Goal: Task Accomplishment & Management: Use online tool/utility

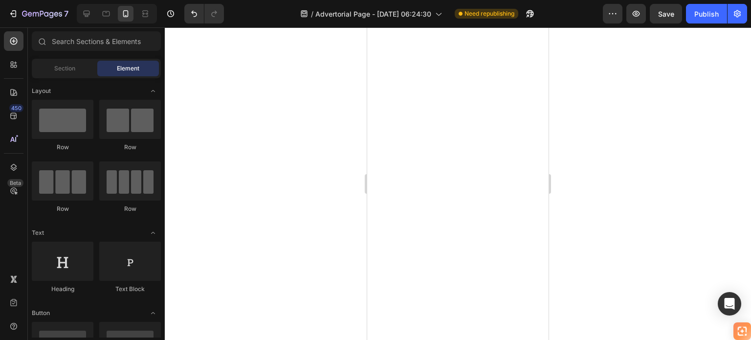
scroll to position [98, 0]
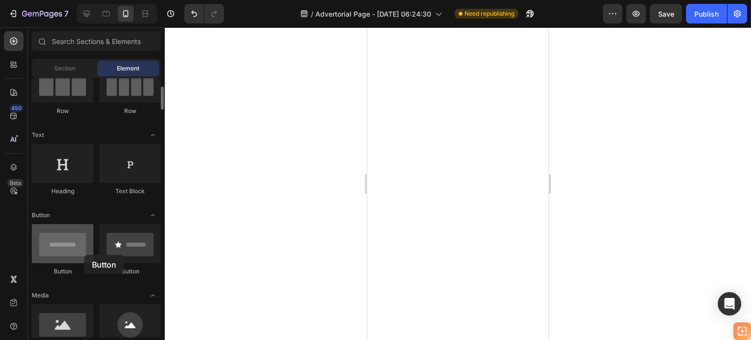
click at [84, 255] on div at bounding box center [63, 243] width 62 height 39
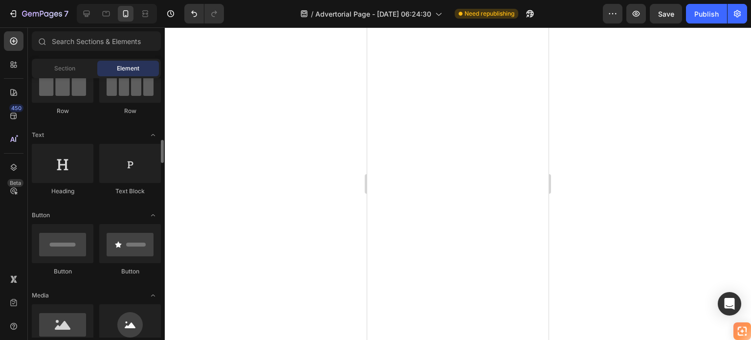
scroll to position [147, 0]
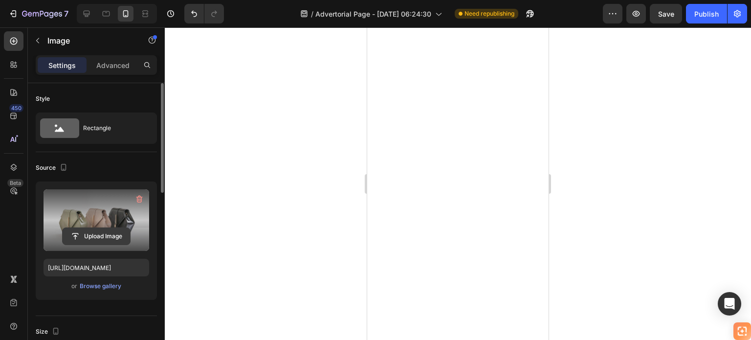
click at [89, 233] on input "file" at bounding box center [96, 236] width 67 height 17
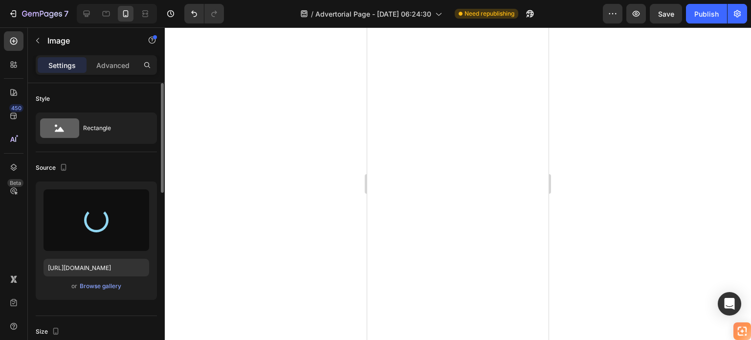
type input "[URL][DOMAIN_NAME]"
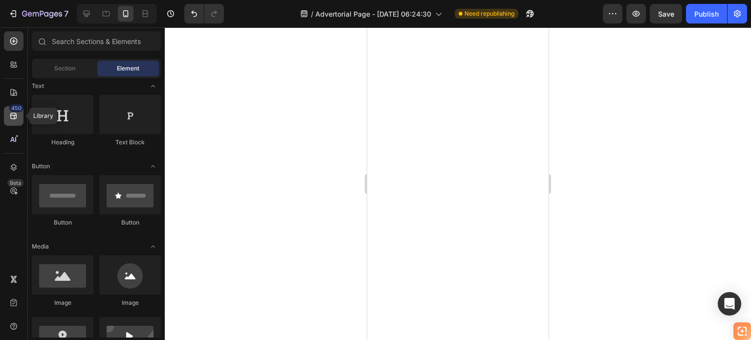
click at [13, 118] on icon at bounding box center [13, 116] width 6 height 6
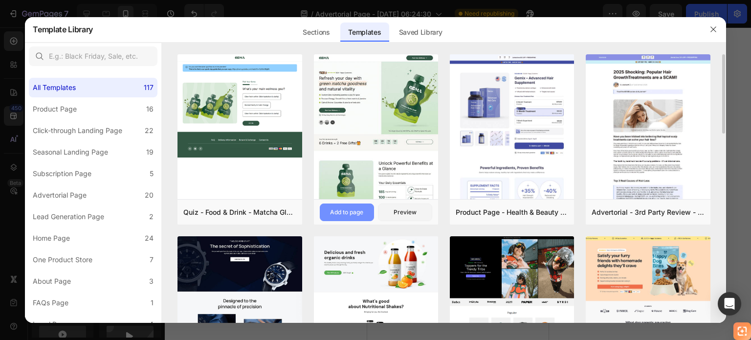
click at [358, 206] on button "Add to page" at bounding box center [347, 212] width 54 height 18
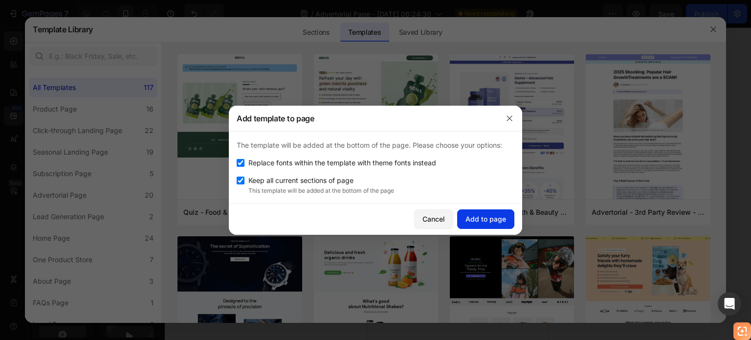
click at [485, 221] on div "Add to page" at bounding box center [485, 219] width 41 height 10
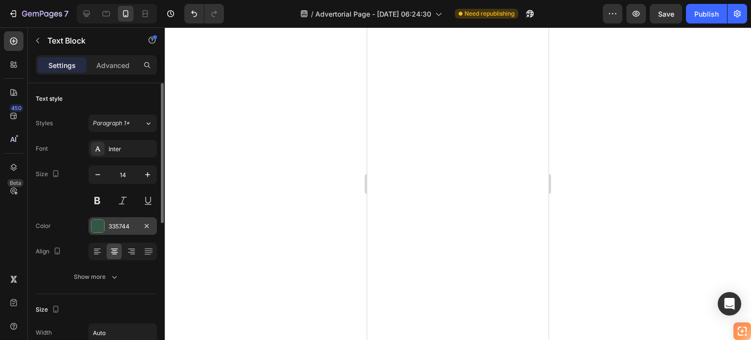
click at [103, 222] on div at bounding box center [97, 226] width 13 height 13
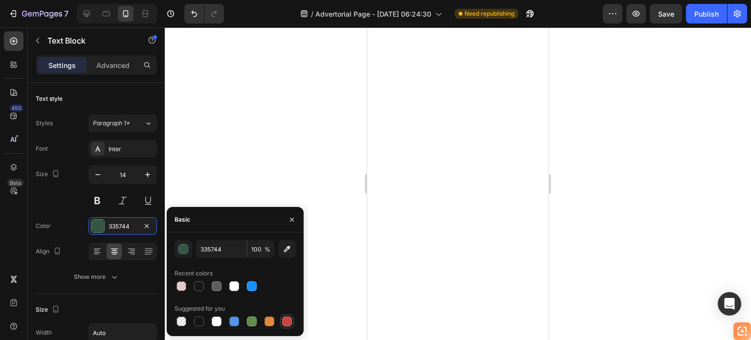
click at [287, 318] on div at bounding box center [287, 321] width 10 height 10
click at [253, 248] on input "100" at bounding box center [260, 249] width 27 height 18
click at [199, 286] on div at bounding box center [199, 286] width 10 height 10
type input "171717"
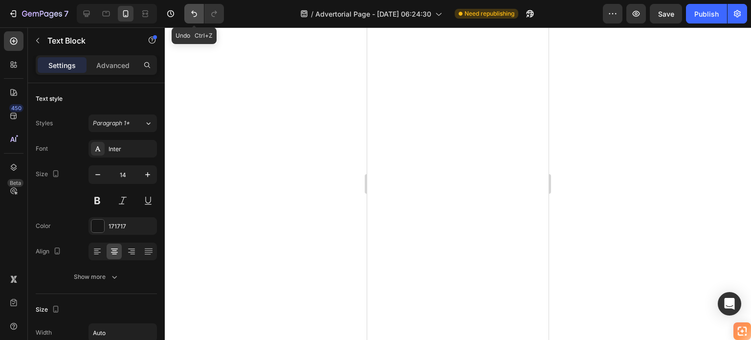
click at [191, 7] on button "Undo/Redo" at bounding box center [194, 14] width 20 height 20
click at [191, 8] on button "Undo/Redo" at bounding box center [194, 14] width 20 height 20
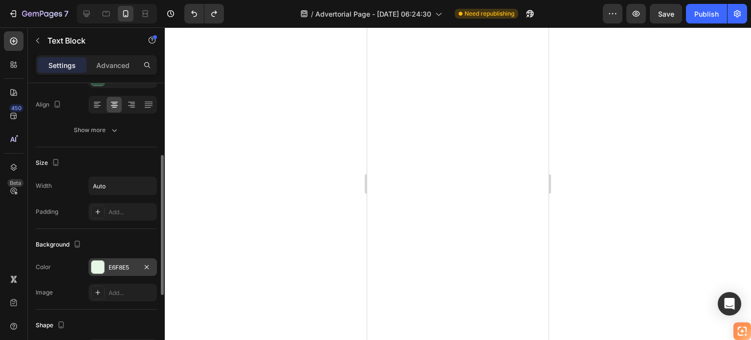
click at [100, 265] on div at bounding box center [97, 267] width 13 height 13
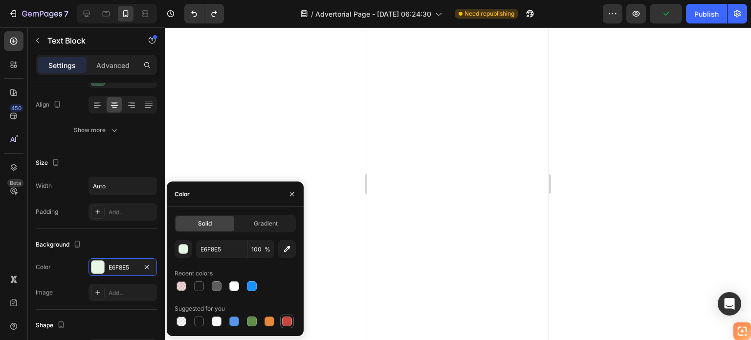
click at [286, 323] on div at bounding box center [287, 321] width 10 height 10
type input "C5453F"
click at [0, 0] on input "100" at bounding box center [0, 0] width 0 height 0
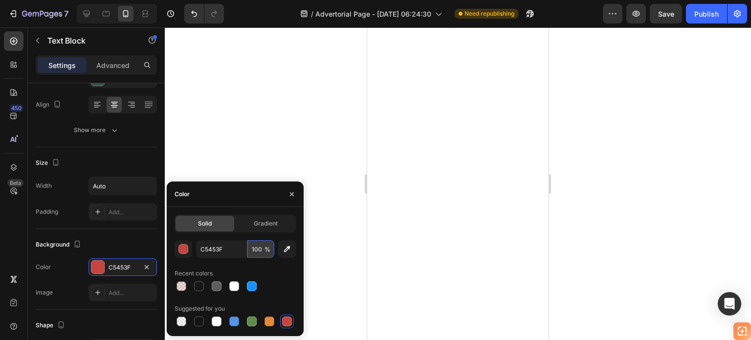
click at [0, 0] on input "100" at bounding box center [0, 0] width 0 height 0
type input "20"
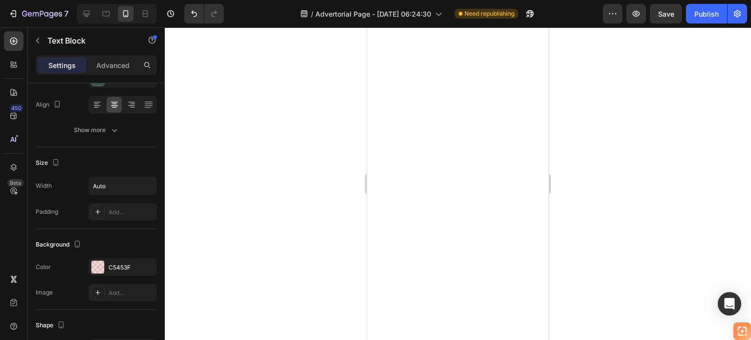
click at [306, 108] on div at bounding box center [458, 183] width 586 height 312
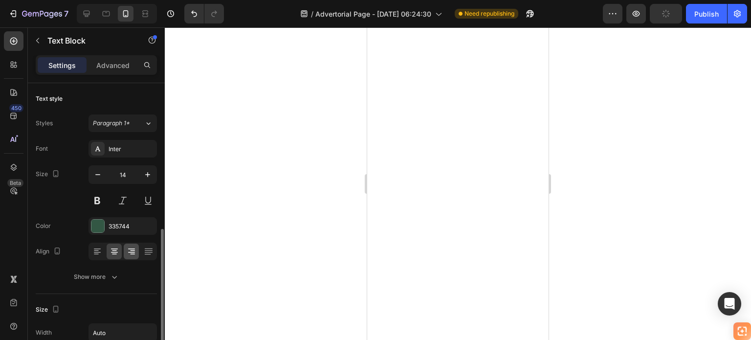
scroll to position [98, 0]
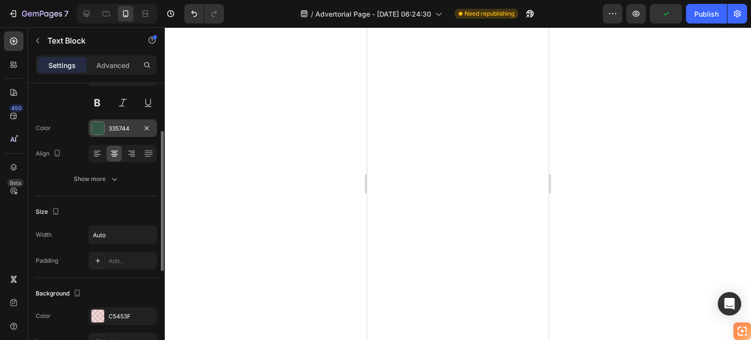
click at [101, 125] on div at bounding box center [97, 128] width 13 height 13
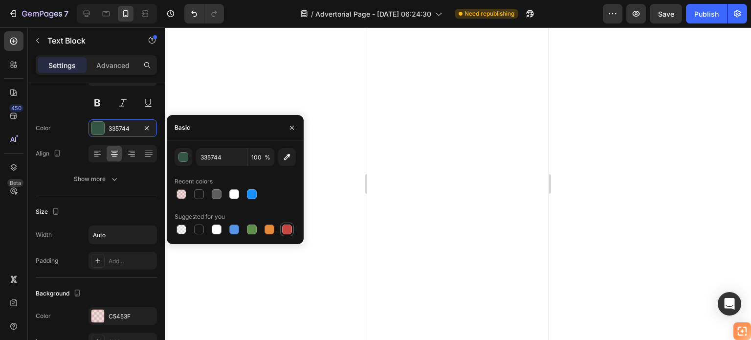
click at [288, 229] on div at bounding box center [287, 229] width 10 height 10
type input "C5453F"
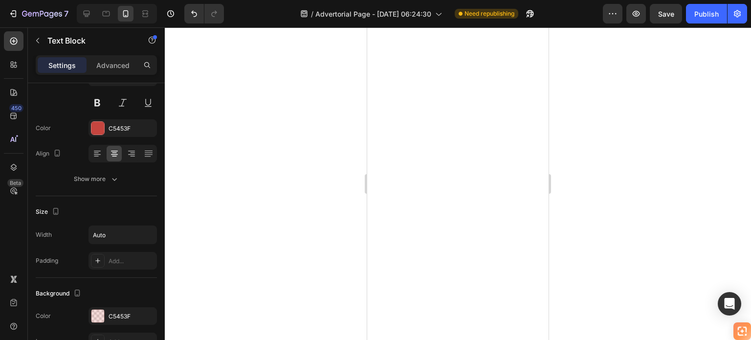
click at [283, 87] on div at bounding box center [458, 183] width 586 height 312
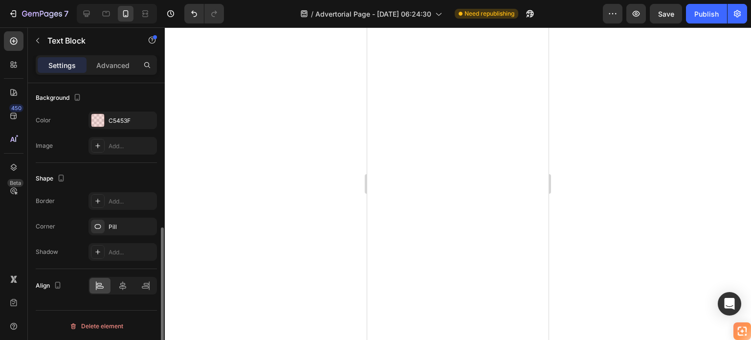
scroll to position [293, 0]
click at [310, 132] on div at bounding box center [458, 183] width 586 height 312
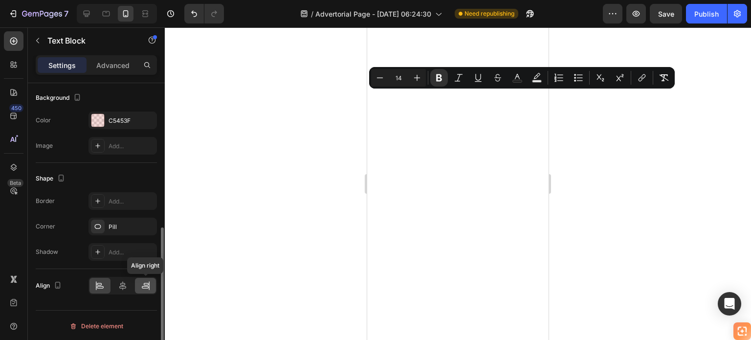
click at [145, 286] on icon at bounding box center [145, 287] width 7 height 2
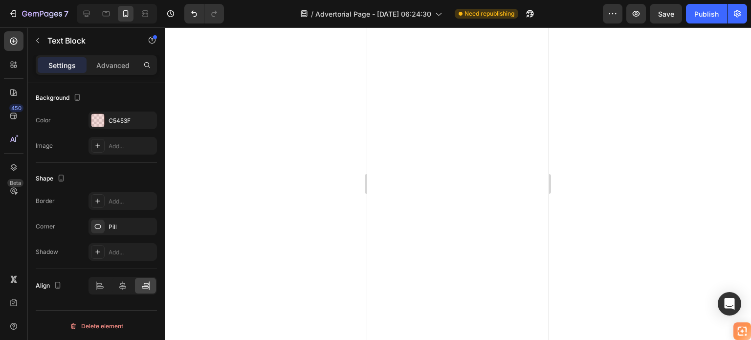
click at [214, 233] on div at bounding box center [458, 183] width 586 height 312
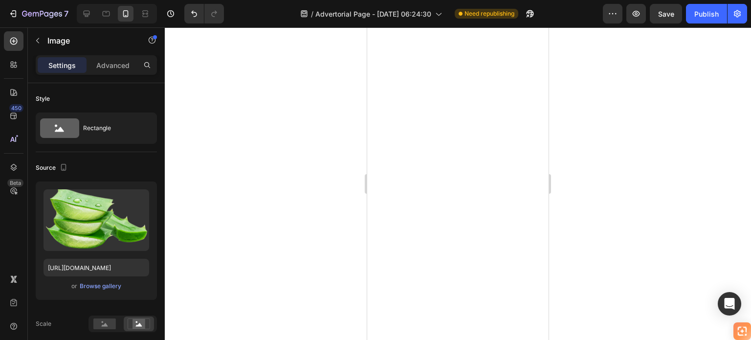
click at [618, 138] on div at bounding box center [458, 183] width 586 height 312
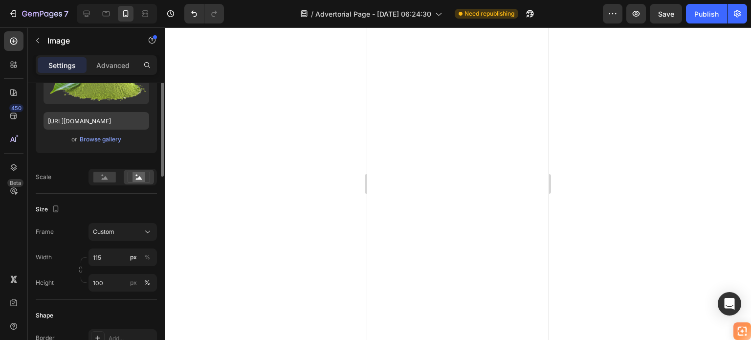
scroll to position [98, 0]
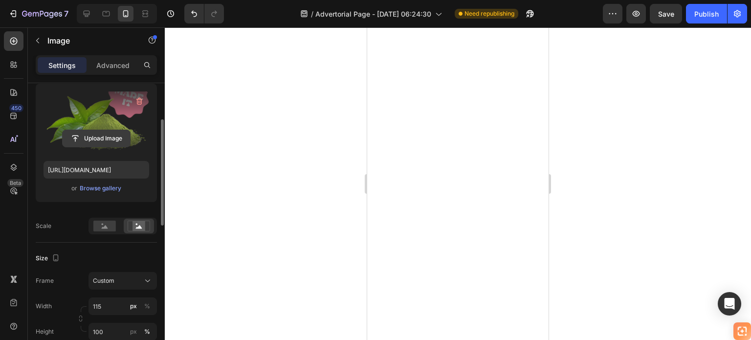
click at [108, 141] on input "file" at bounding box center [96, 138] width 67 height 17
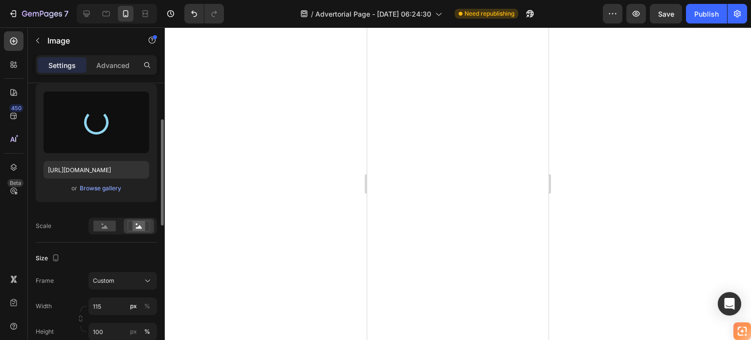
type input "[URL][DOMAIN_NAME]"
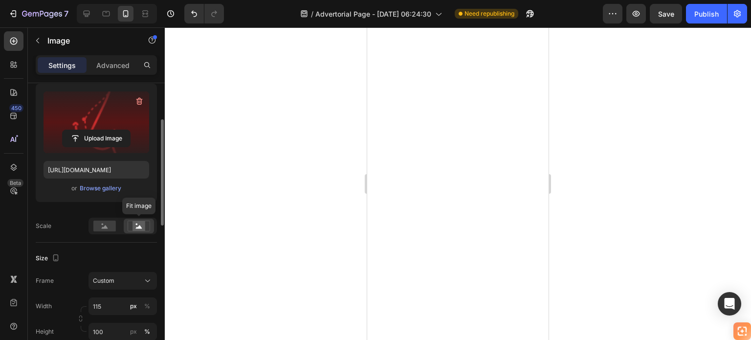
click at [140, 221] on rect at bounding box center [138, 226] width 13 height 10
click at [136, 226] on rect at bounding box center [138, 226] width 13 height 10
click at [122, 60] on p "Advanced" at bounding box center [112, 65] width 33 height 10
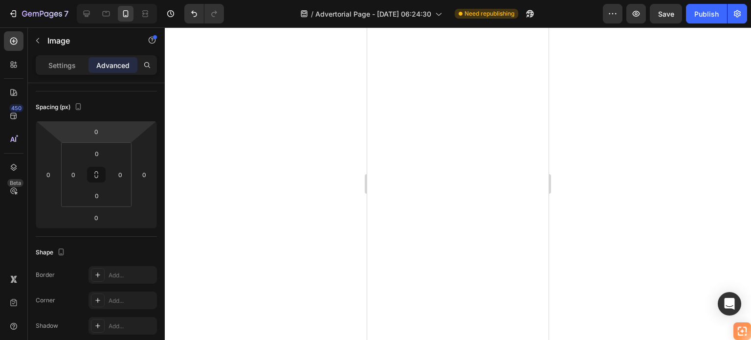
click at [67, 68] on p "Settings" at bounding box center [61, 65] width 27 height 10
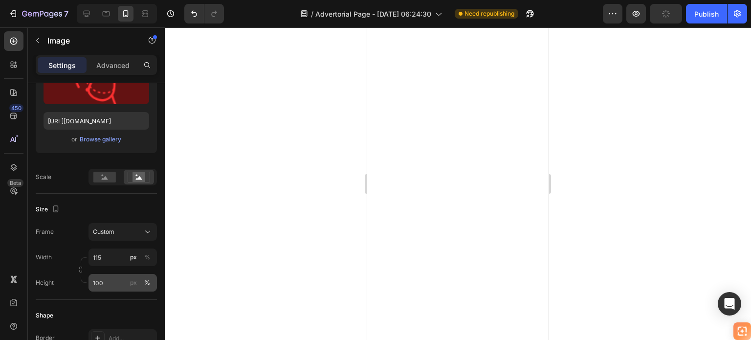
scroll to position [196, 0]
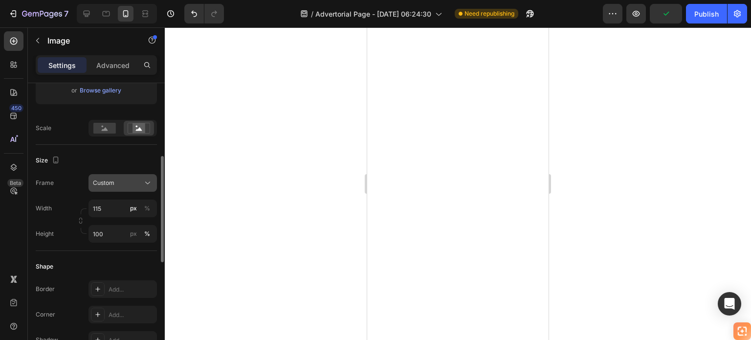
click at [137, 179] on div "Custom" at bounding box center [117, 182] width 48 height 9
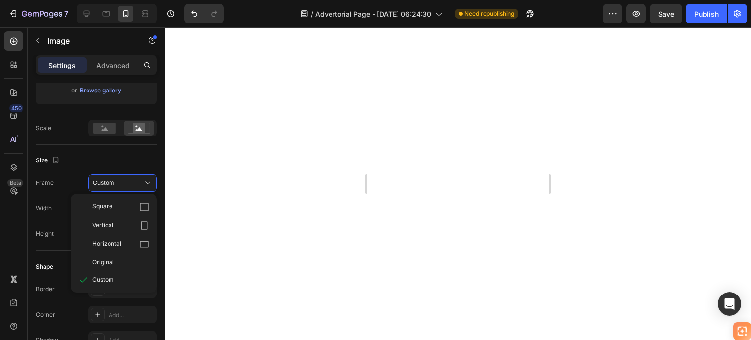
click at [133, 158] on div "Size" at bounding box center [96, 161] width 121 height 16
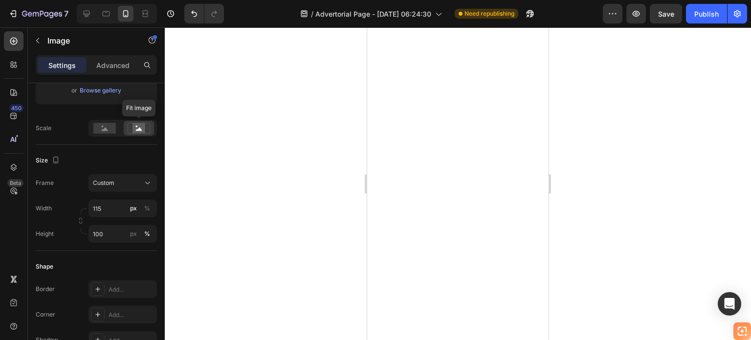
click at [141, 131] on rect at bounding box center [138, 128] width 13 height 10
click at [138, 127] on rect at bounding box center [138, 128] width 13 height 10
click at [104, 126] on rect at bounding box center [104, 128] width 22 height 11
click at [130, 125] on icon at bounding box center [139, 128] width 22 height 11
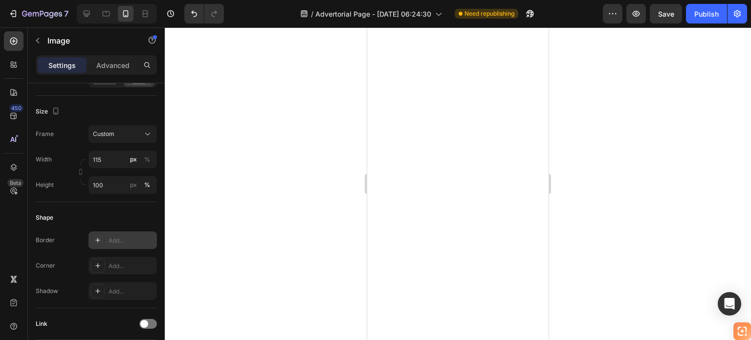
scroll to position [293, 0]
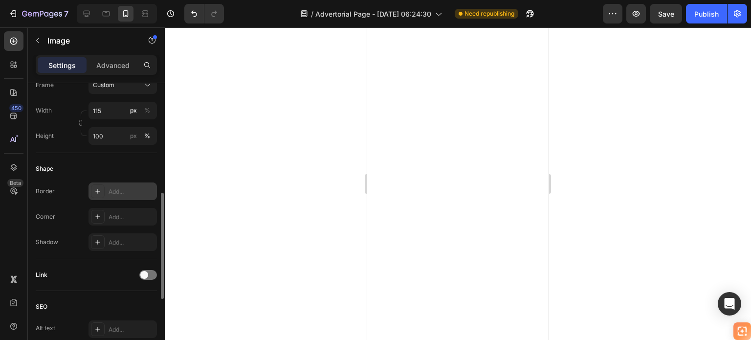
click at [96, 189] on icon at bounding box center [98, 191] width 8 height 8
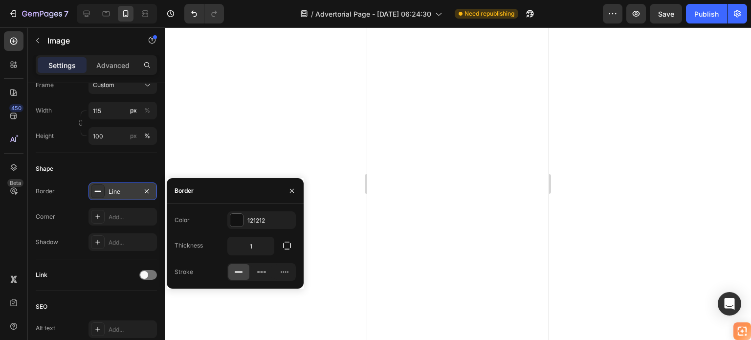
click at [96, 189] on icon at bounding box center [98, 191] width 8 height 8
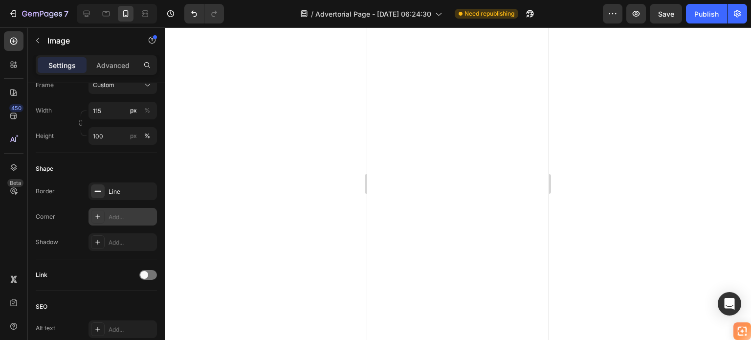
click at [98, 211] on div at bounding box center [98, 217] width 14 height 14
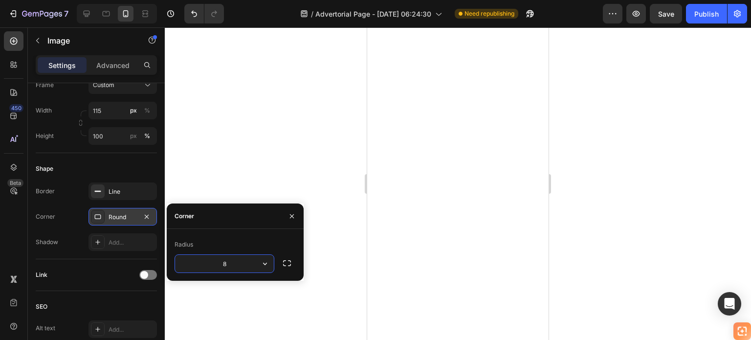
click at [98, 211] on div at bounding box center [98, 217] width 14 height 14
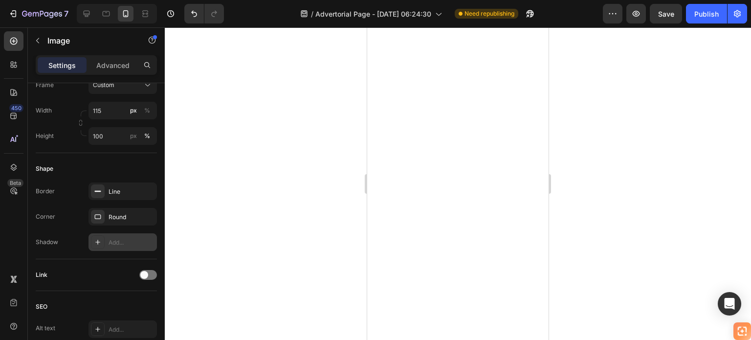
click at [98, 241] on icon at bounding box center [97, 242] width 5 height 5
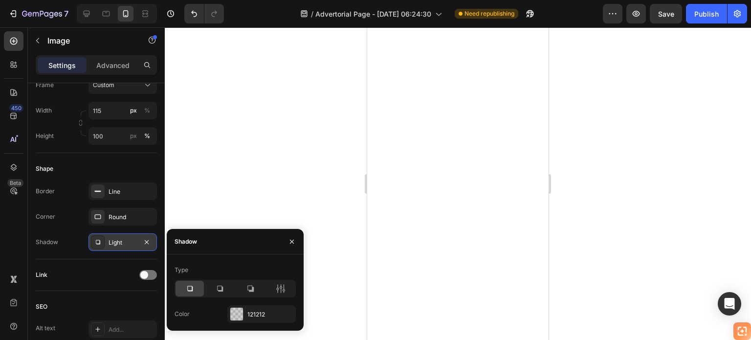
click at [98, 241] on icon at bounding box center [98, 242] width 8 height 8
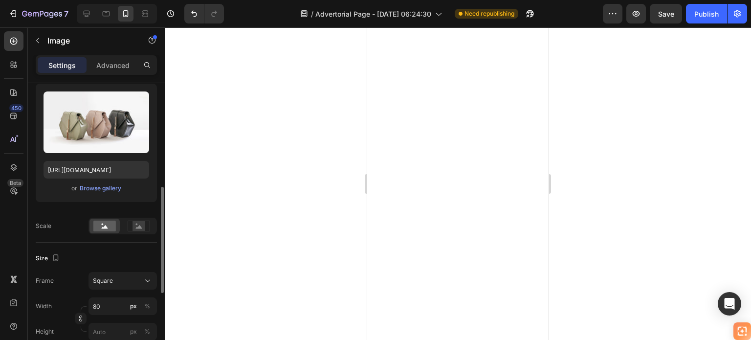
scroll to position [196, 0]
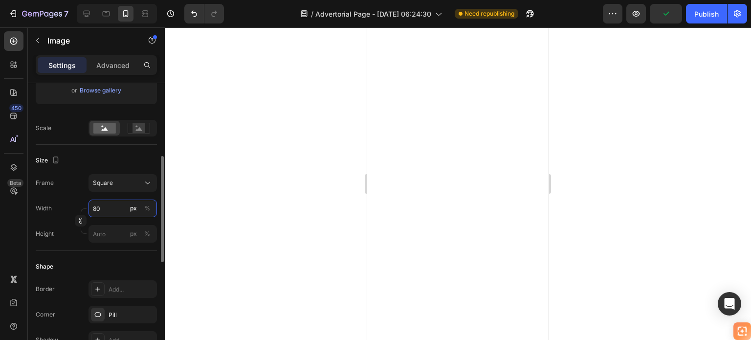
click at [114, 207] on input "80" at bounding box center [122, 208] width 68 height 18
type input "1"
type input "12"
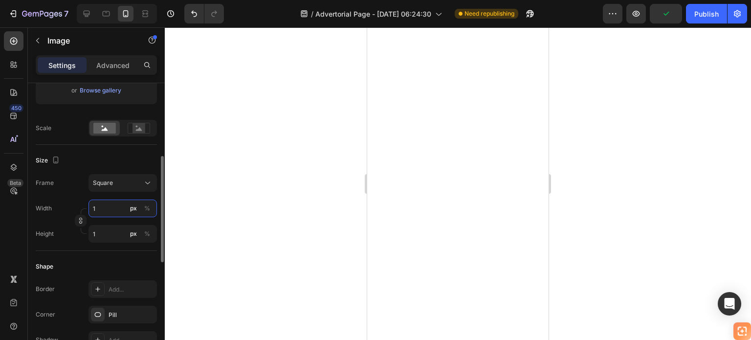
type input "12"
type input "129"
type input "12"
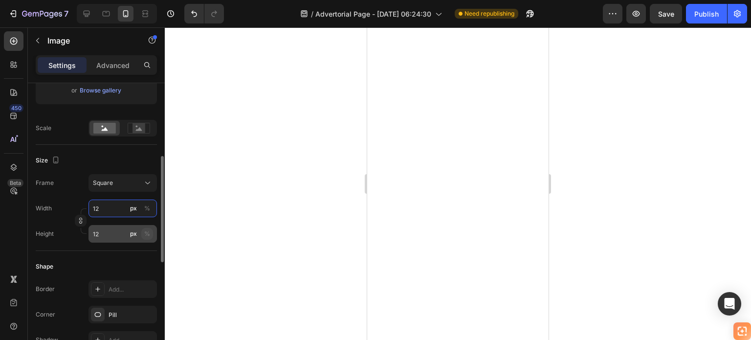
type input "1"
type input "13"
type input "139"
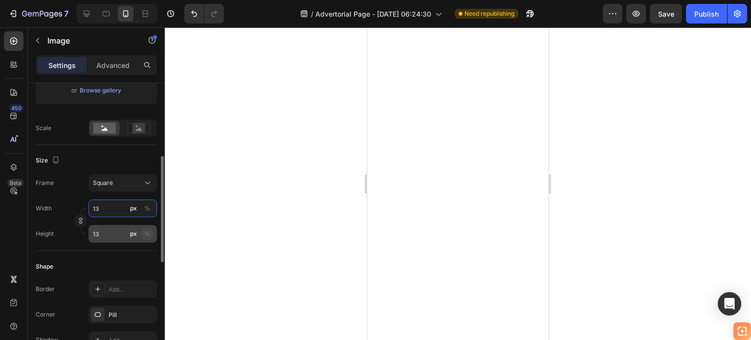
type input "139"
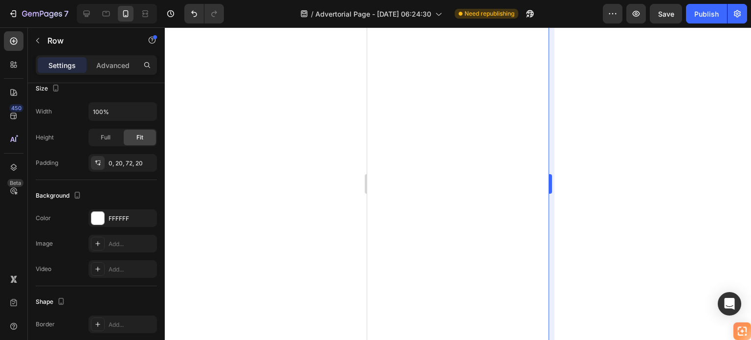
scroll to position [0, 0]
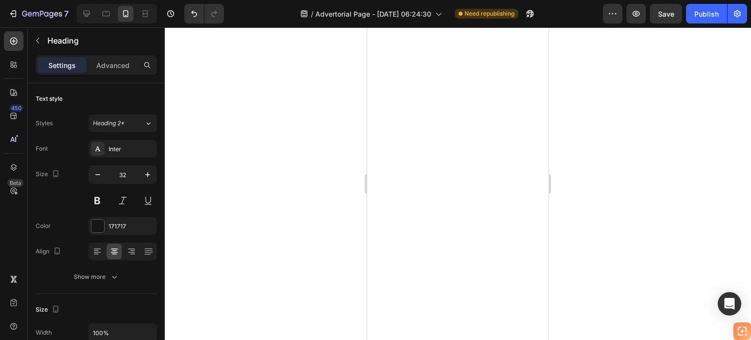
click at [583, 110] on div at bounding box center [458, 183] width 586 height 312
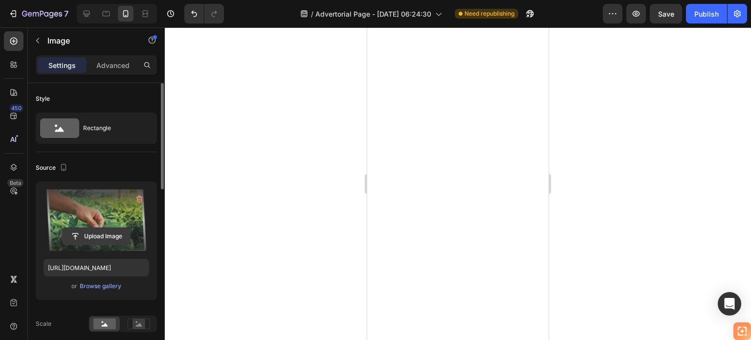
click at [100, 232] on input "file" at bounding box center [96, 236] width 67 height 17
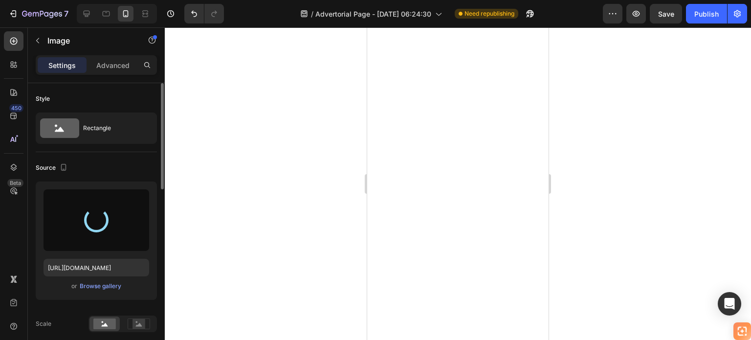
type input "[URL][DOMAIN_NAME]"
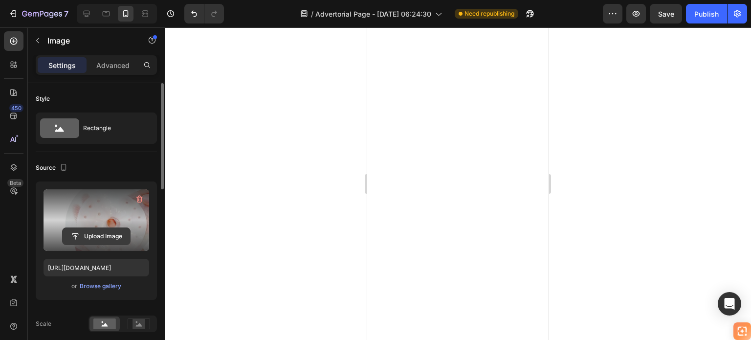
scroll to position [98, 0]
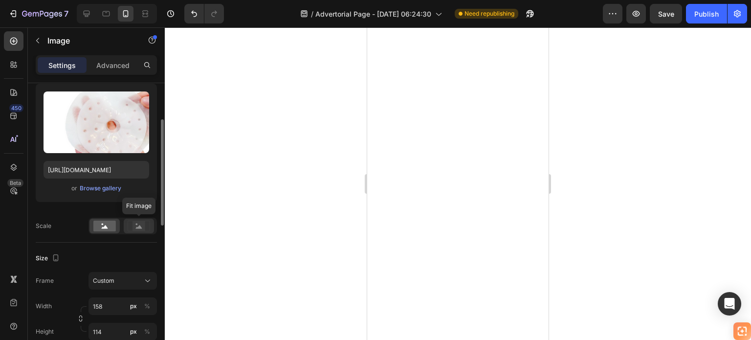
click at [137, 221] on rect at bounding box center [138, 226] width 13 height 10
click at [111, 222] on rect at bounding box center [104, 226] width 22 height 11
click at [139, 224] on rect at bounding box center [138, 226] width 13 height 10
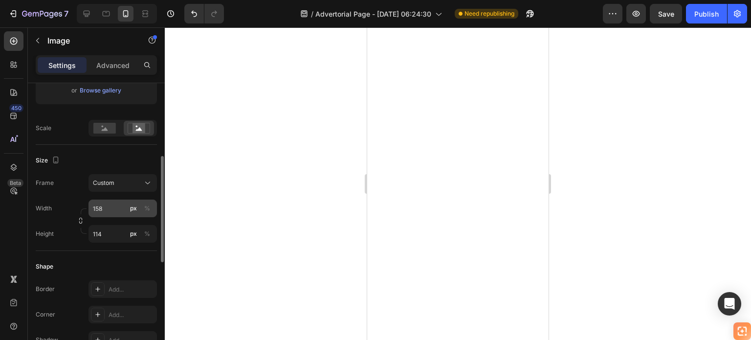
scroll to position [244, 0]
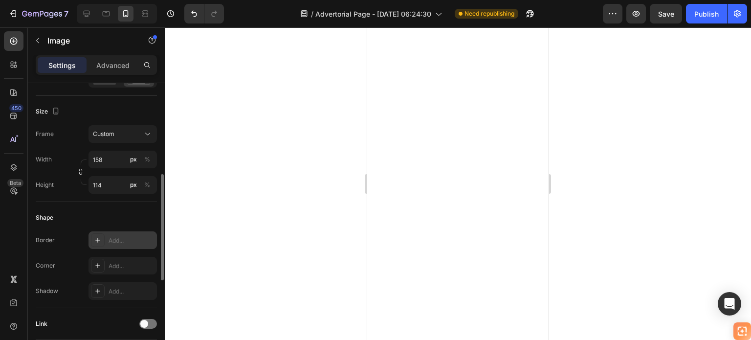
click at [99, 243] on icon at bounding box center [98, 240] width 8 height 8
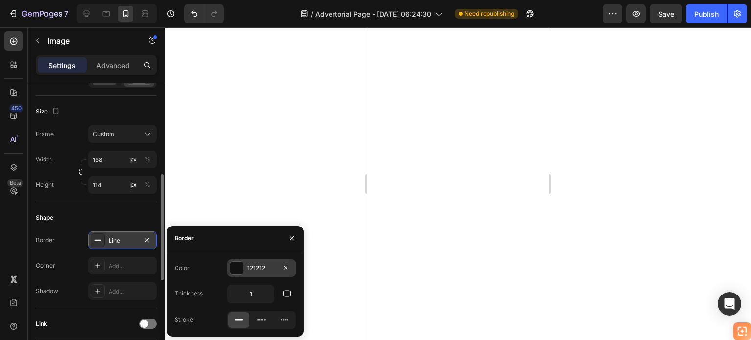
click at [235, 267] on div at bounding box center [236, 268] width 13 height 13
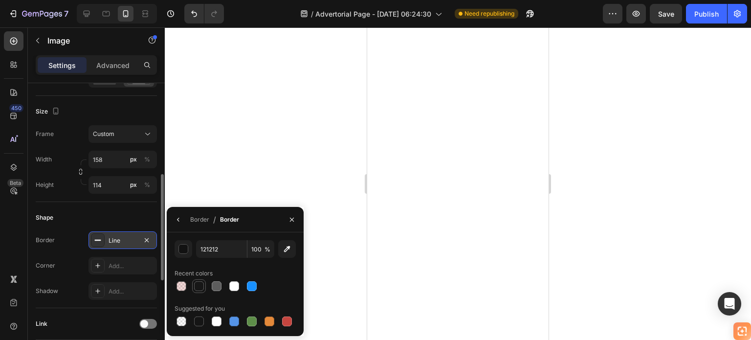
click at [201, 284] on div at bounding box center [199, 286] width 10 height 10
type input "171717"
click at [178, 218] on icon "button" at bounding box center [179, 220] width 8 height 8
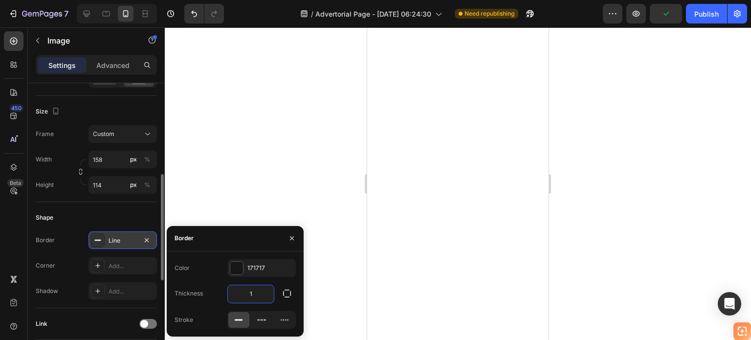
click at [259, 295] on input "1" at bounding box center [251, 294] width 46 height 18
type input "3"
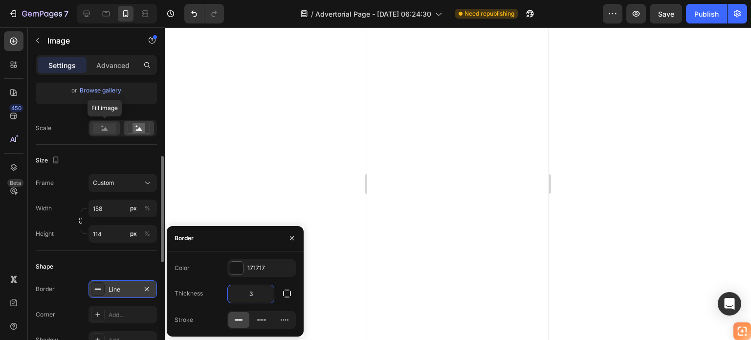
click at [109, 123] on rect at bounding box center [104, 128] width 22 height 11
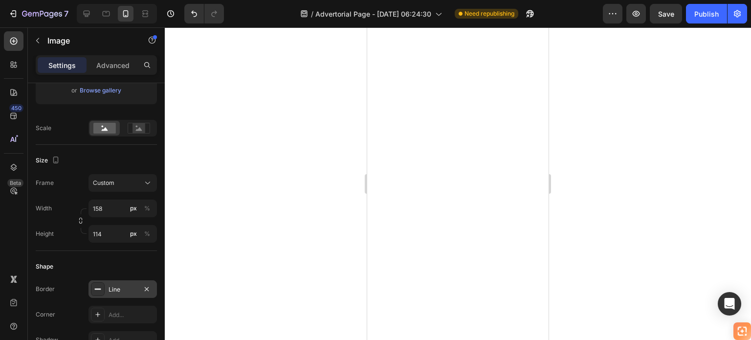
click at [266, 157] on div at bounding box center [458, 183] width 586 height 312
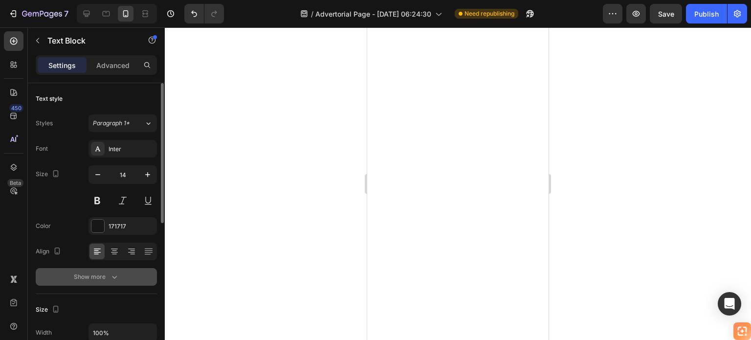
scroll to position [49, 0]
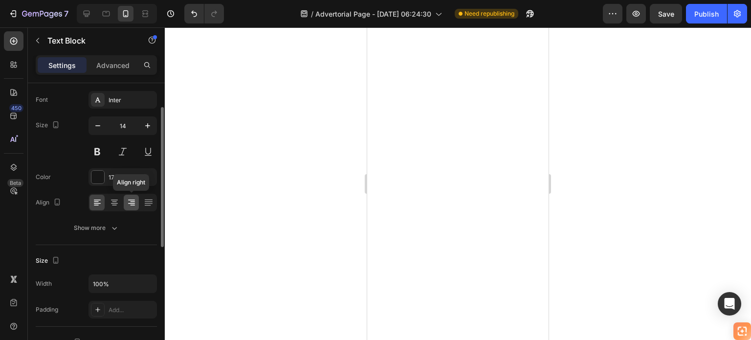
click at [133, 199] on icon at bounding box center [131, 199] width 7 height 1
click at [114, 203] on icon at bounding box center [114, 203] width 7 height 1
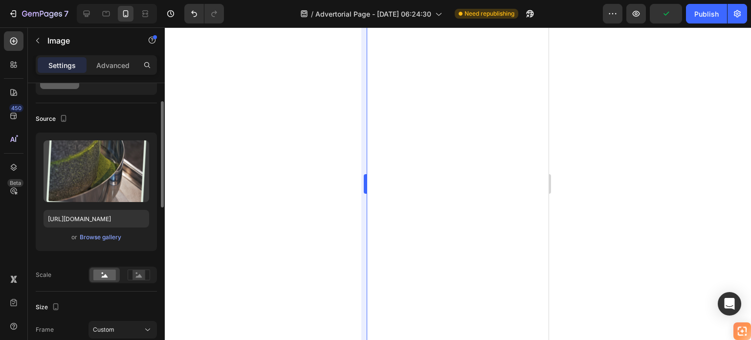
scroll to position [0, 0]
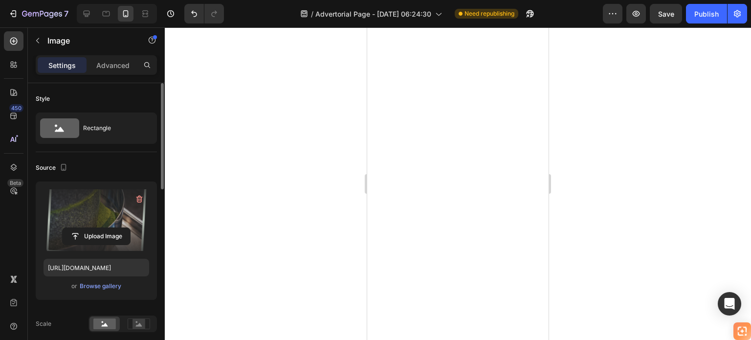
click at [86, 226] on label at bounding box center [97, 220] width 106 height 62
click at [86, 228] on input "file" at bounding box center [96, 236] width 67 height 17
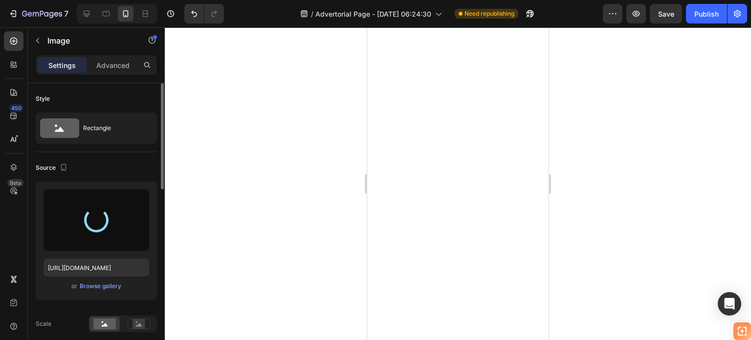
type input "[URL][DOMAIN_NAME]"
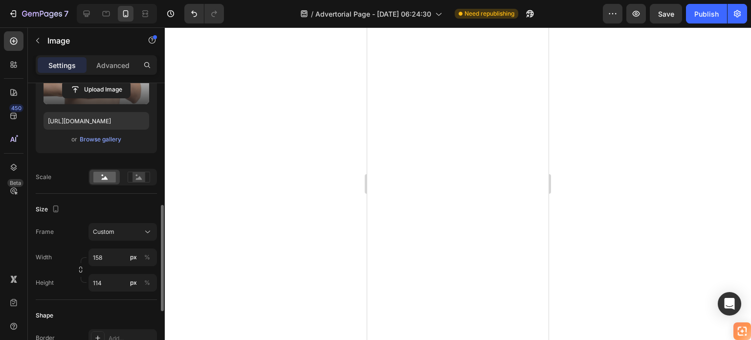
scroll to position [196, 0]
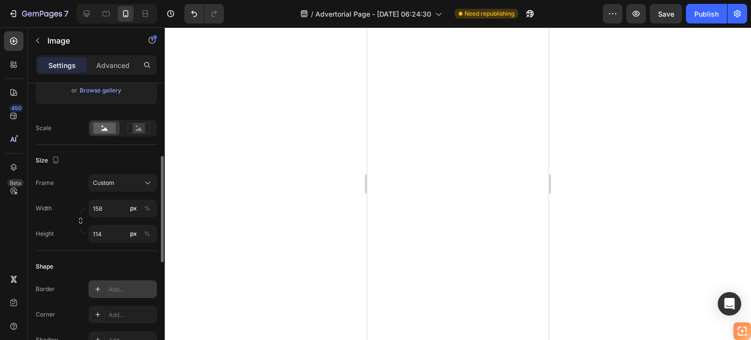
click at [97, 287] on icon at bounding box center [97, 289] width 5 height 5
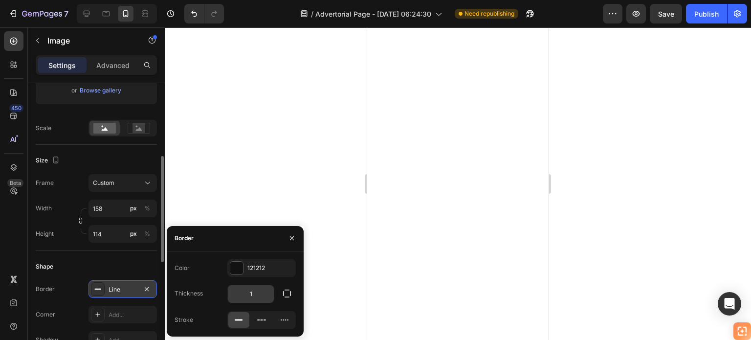
click at [255, 295] on input "1" at bounding box center [251, 294] width 46 height 18
type input "2"
type input "3"
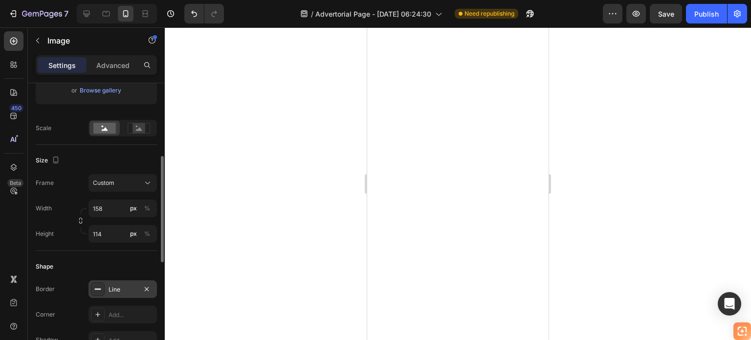
click at [584, 229] on div at bounding box center [458, 183] width 586 height 312
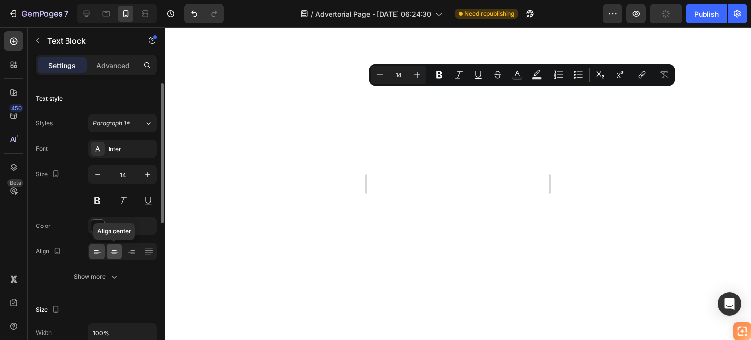
click at [117, 250] on icon at bounding box center [115, 251] width 10 height 10
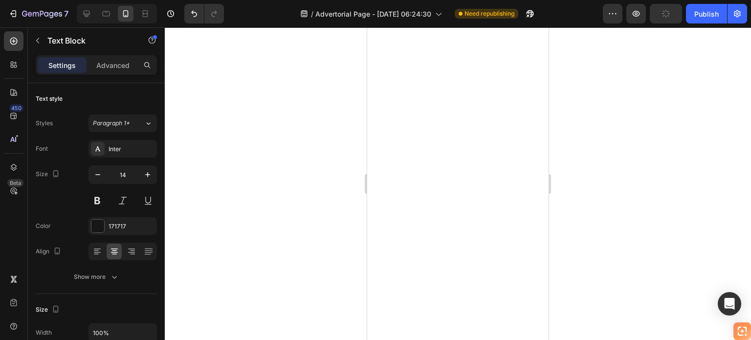
click at [298, 190] on div at bounding box center [458, 183] width 586 height 312
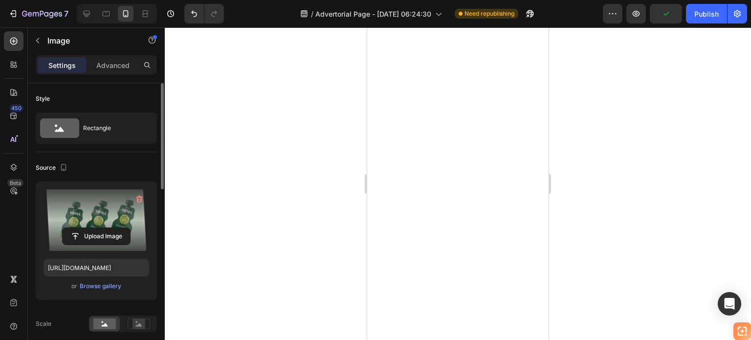
click at [102, 209] on label at bounding box center [97, 220] width 106 height 62
click at [102, 228] on input "file" at bounding box center [96, 236] width 67 height 17
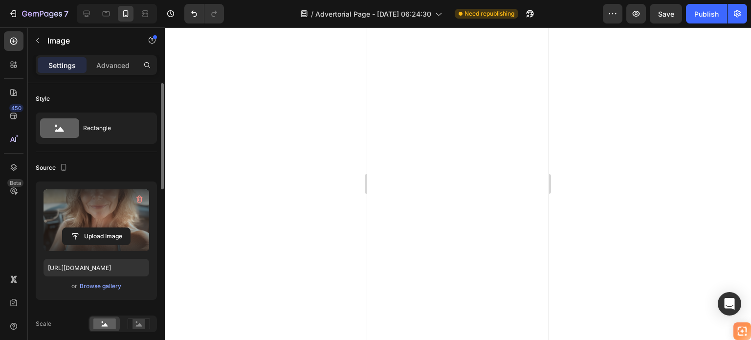
click at [91, 205] on label at bounding box center [97, 220] width 106 height 62
click at [91, 228] on input "file" at bounding box center [96, 236] width 67 height 17
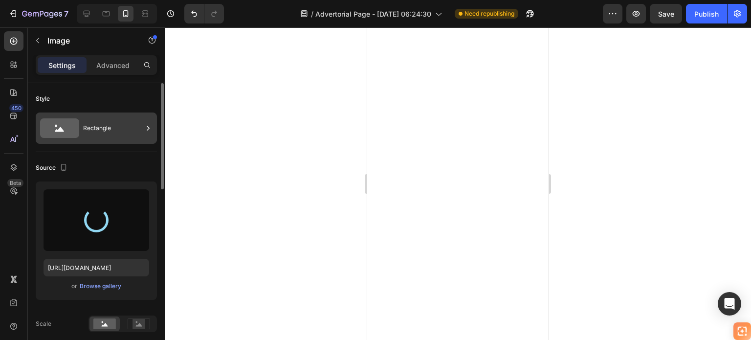
type input "[URL][DOMAIN_NAME]"
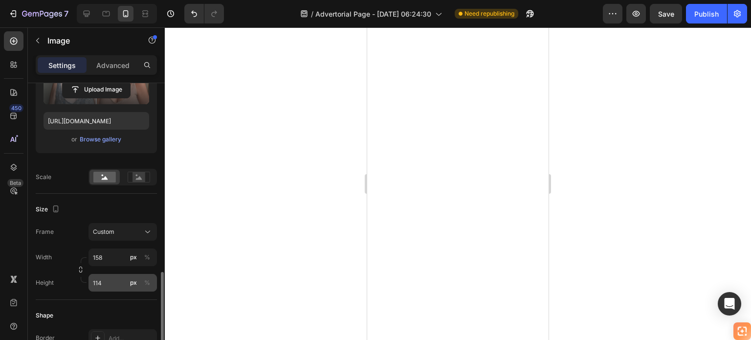
scroll to position [244, 0]
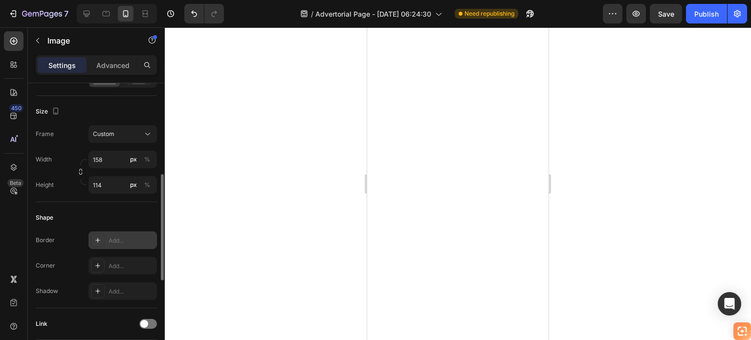
click at [101, 238] on icon at bounding box center [98, 240] width 8 height 8
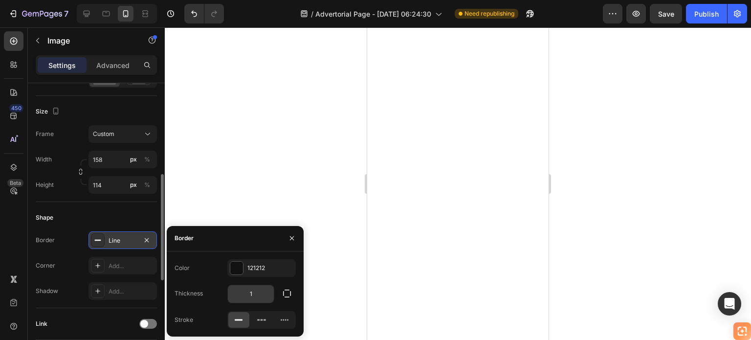
click at [252, 287] on input "1" at bounding box center [251, 294] width 46 height 18
type input "3"
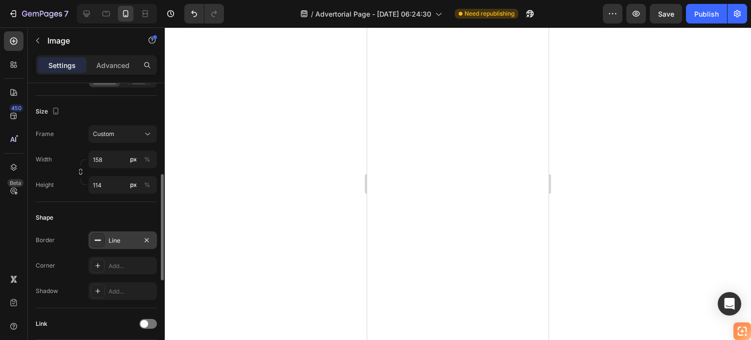
click at [265, 98] on div at bounding box center [458, 183] width 586 height 312
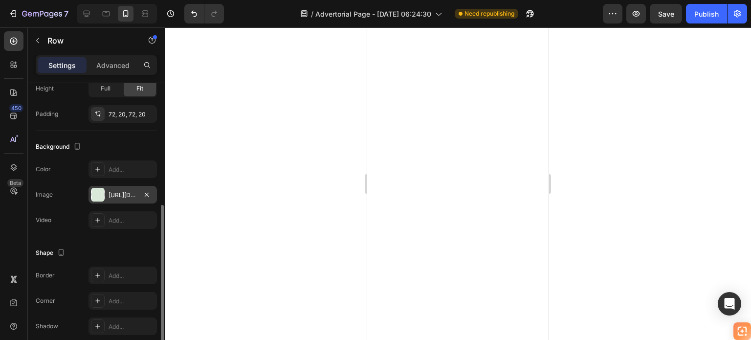
click at [103, 194] on div at bounding box center [98, 195] width 14 height 14
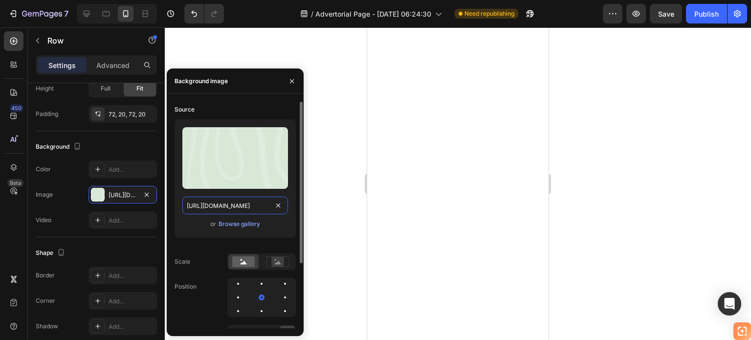
click at [236, 204] on input "[URL][DOMAIN_NAME]" at bounding box center [235, 206] width 106 height 18
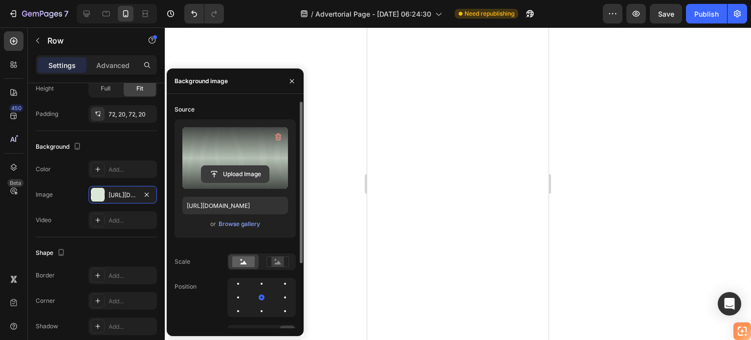
click at [227, 170] on input "file" at bounding box center [234, 174] width 67 height 17
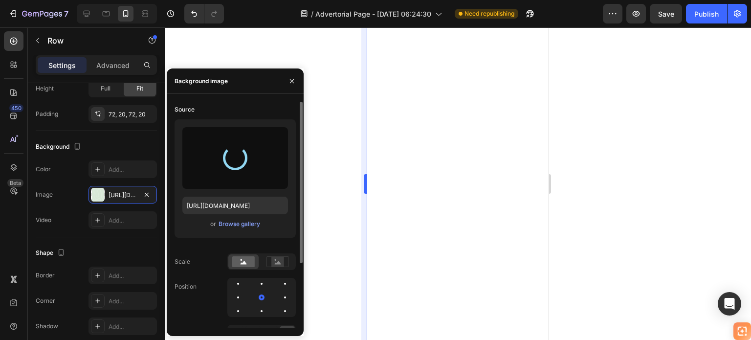
type input "[URL][DOMAIN_NAME]"
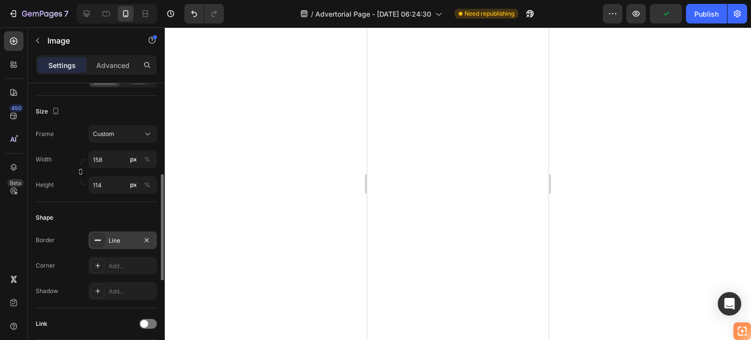
click at [118, 238] on div "Line" at bounding box center [123, 240] width 28 height 9
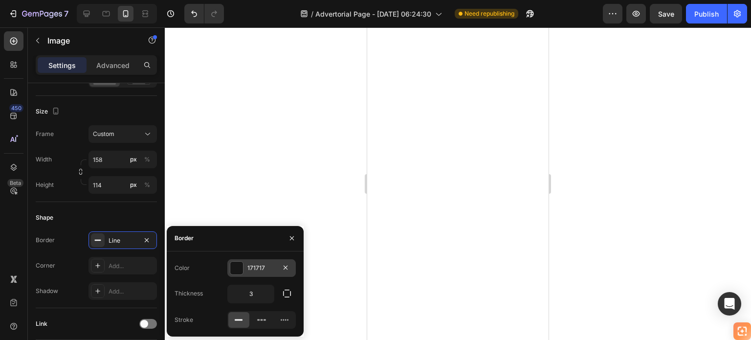
click at [233, 267] on div at bounding box center [236, 268] width 13 height 13
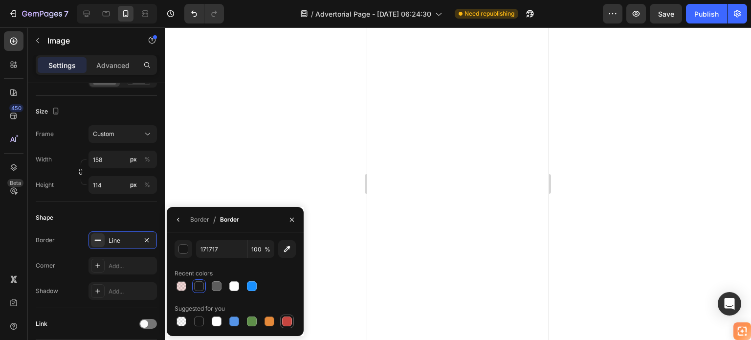
click at [287, 320] on div at bounding box center [287, 321] width 10 height 10
click at [182, 249] on div "button" at bounding box center [184, 249] width 10 height 10
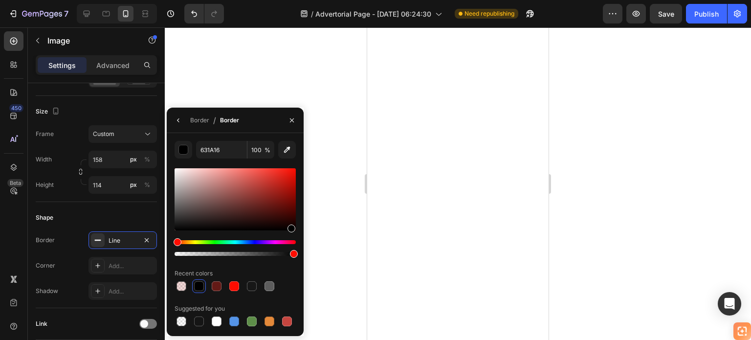
type input "000000"
drag, startPoint x: 259, startPoint y: 184, endPoint x: 290, endPoint y: 243, distance: 67.2
click at [290, 243] on div at bounding box center [235, 211] width 121 height 91
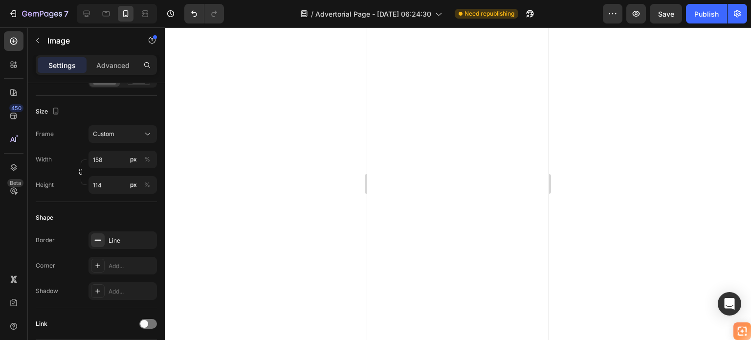
click at [336, 160] on div at bounding box center [458, 183] width 586 height 312
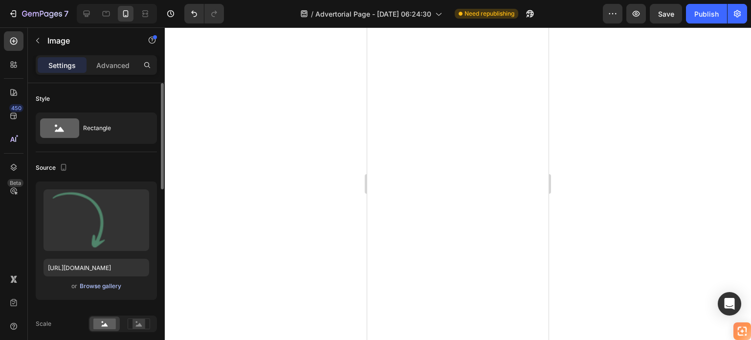
click at [94, 286] on div "Browse gallery" at bounding box center [101, 286] width 42 height 9
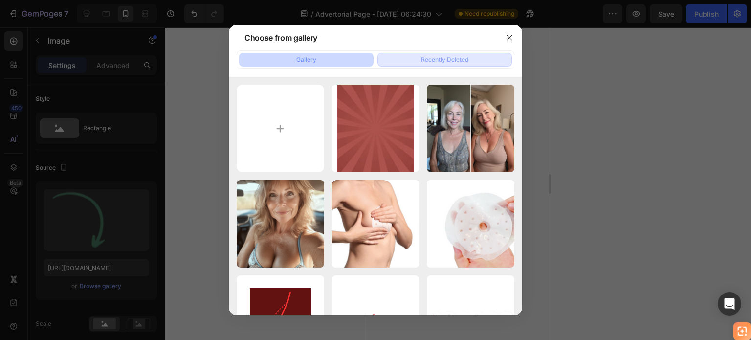
click at [429, 57] on div "Recently Deleted" at bounding box center [444, 59] width 47 height 9
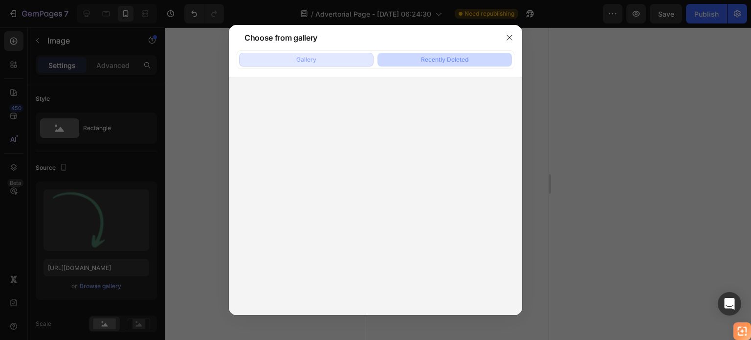
click at [339, 59] on button "Gallery" at bounding box center [306, 60] width 134 height 14
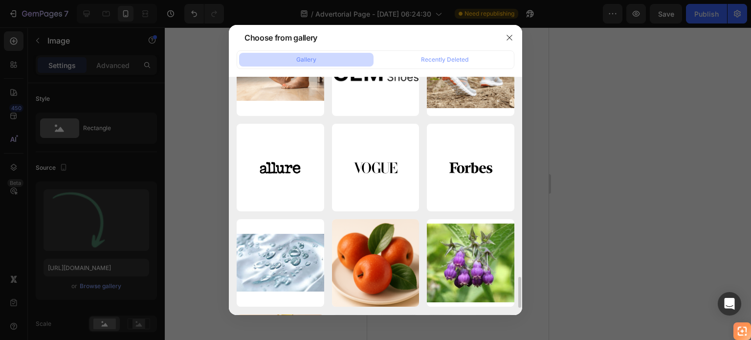
scroll to position [1201, 0]
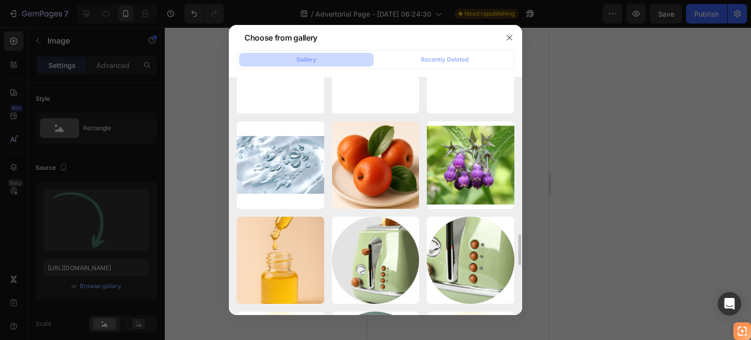
click at [642, 151] on div at bounding box center [375, 170] width 751 height 340
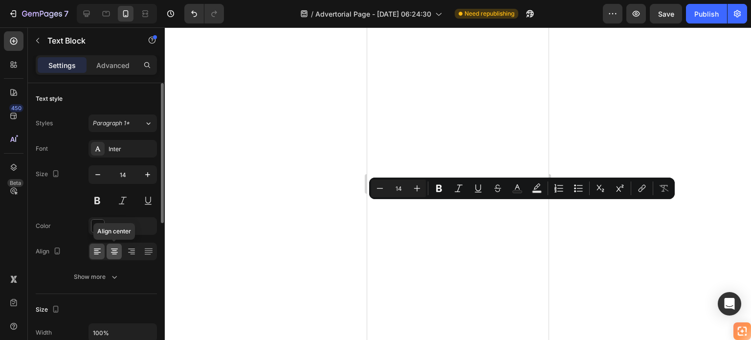
click at [115, 252] on icon at bounding box center [114, 252] width 7 height 1
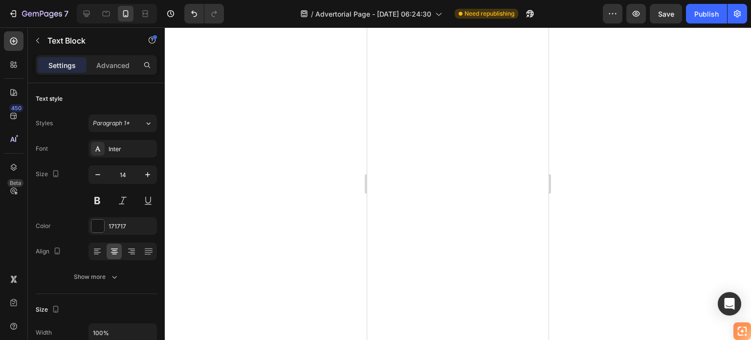
click at [571, 230] on div at bounding box center [458, 183] width 586 height 312
click at [581, 217] on div at bounding box center [458, 183] width 586 height 312
click at [589, 231] on div at bounding box center [458, 183] width 586 height 312
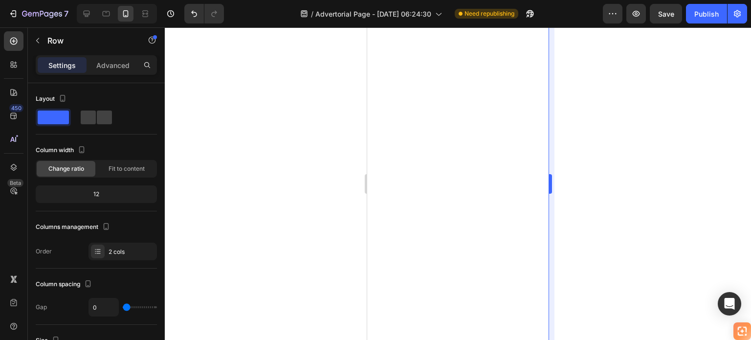
scroll to position [244, 0]
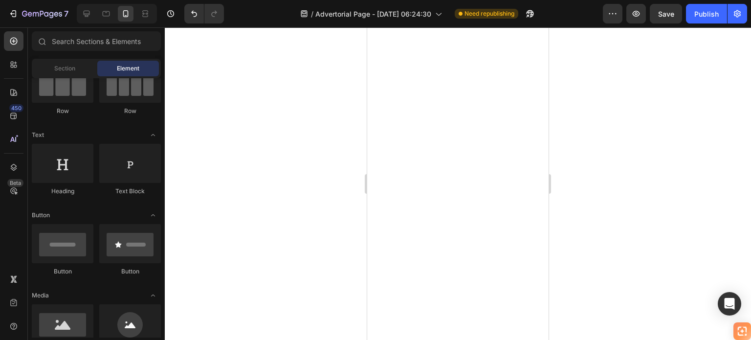
click at [15, 102] on div "450 Beta" at bounding box center [14, 150] width 20 height 238
click at [15, 110] on div "450" at bounding box center [16, 108] width 14 height 8
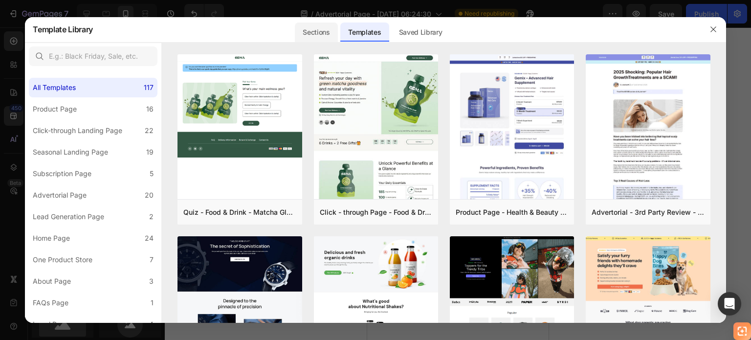
click at [316, 34] on div "Sections" at bounding box center [316, 32] width 43 height 20
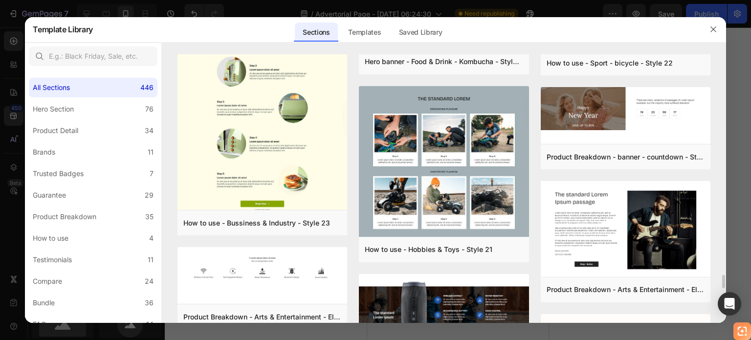
scroll to position [4445, 0]
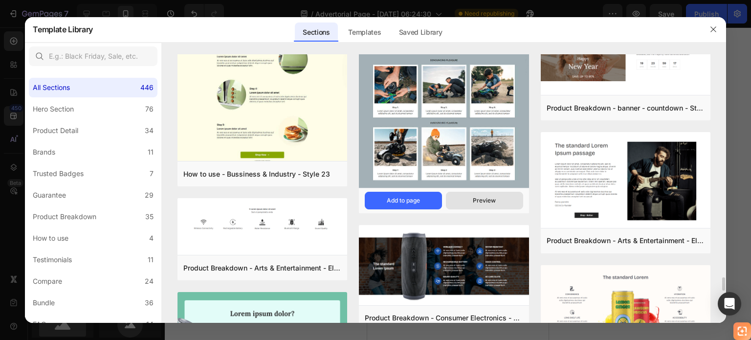
click at [465, 198] on button "Preview" at bounding box center [484, 201] width 77 height 18
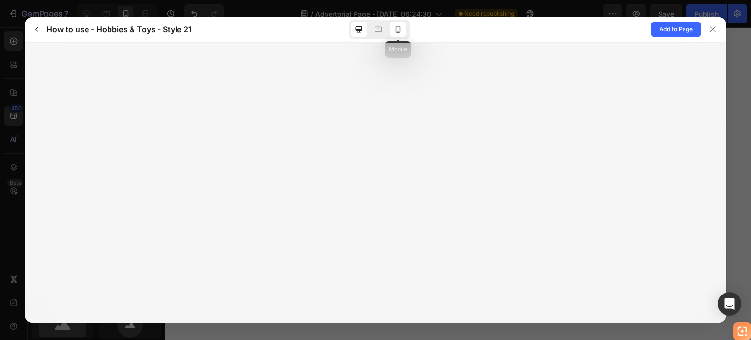
click at [393, 30] on icon at bounding box center [398, 29] width 10 height 10
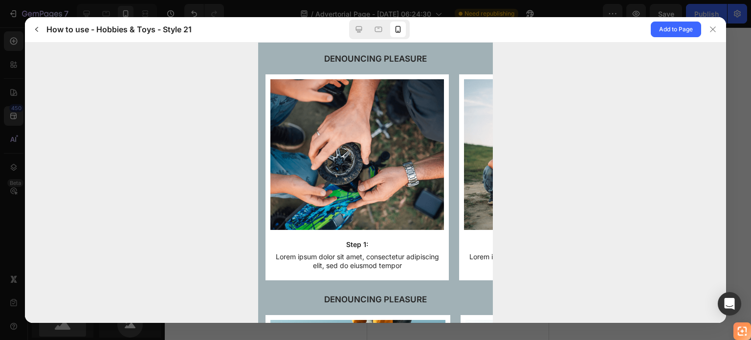
scroll to position [0, 0]
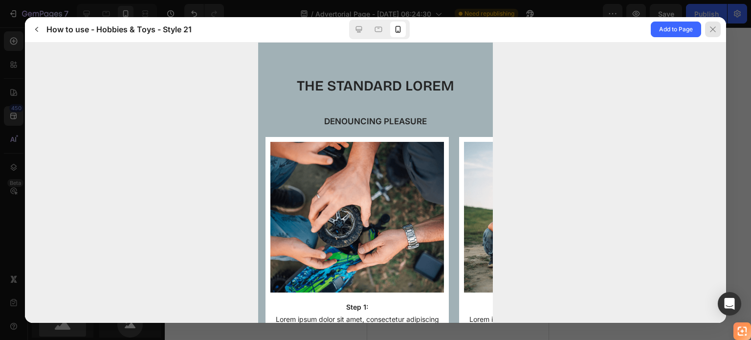
click at [709, 28] on icon at bounding box center [713, 29] width 8 height 8
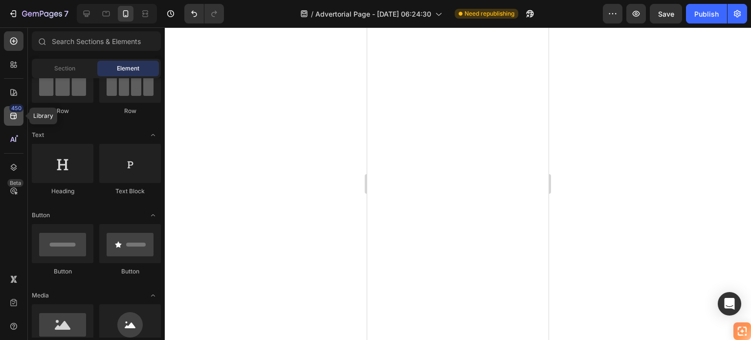
click at [17, 117] on icon at bounding box center [14, 116] width 10 height 10
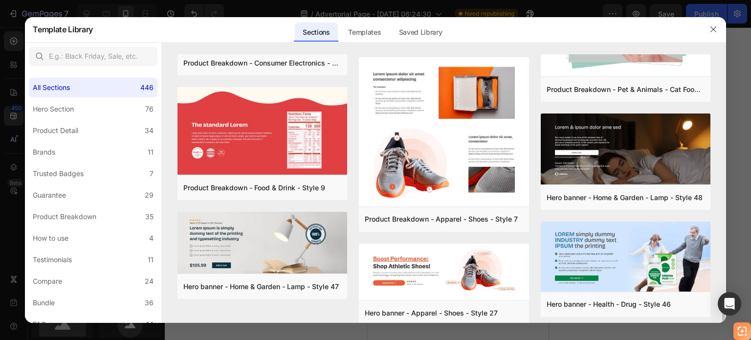
scroll to position [5032, 0]
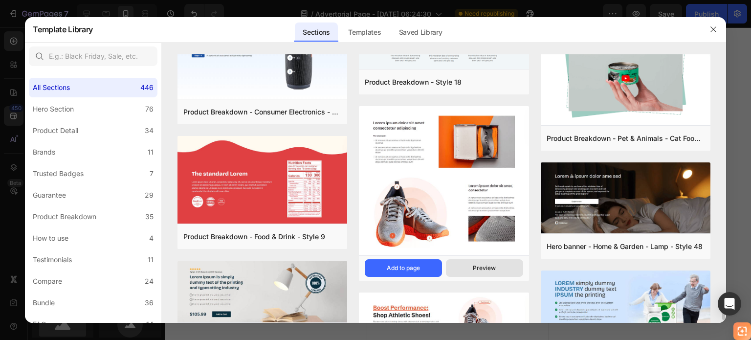
click at [474, 264] on div "Preview" at bounding box center [484, 268] width 23 height 9
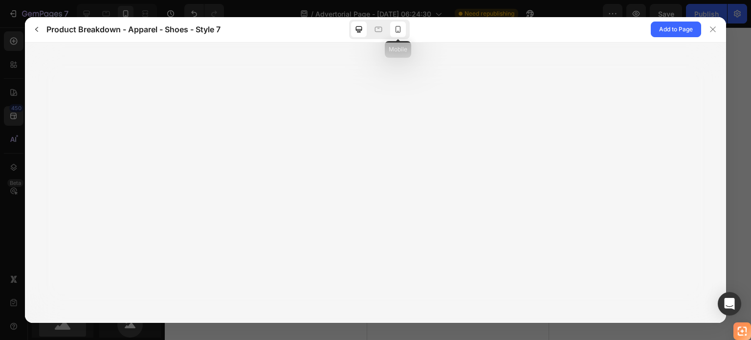
click at [400, 29] on icon at bounding box center [398, 29] width 5 height 7
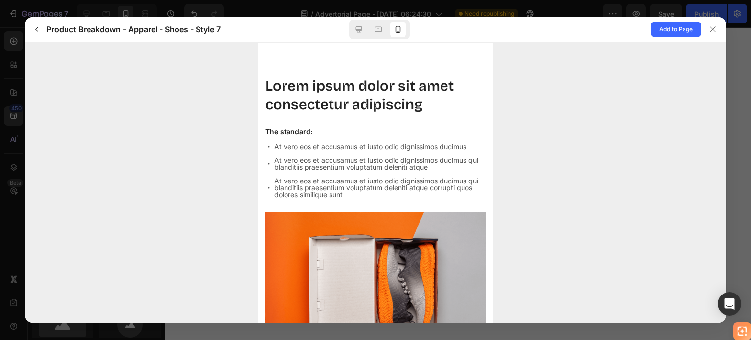
scroll to position [0, 0]
click at [671, 29] on span "Add to Page" at bounding box center [676, 29] width 34 height 12
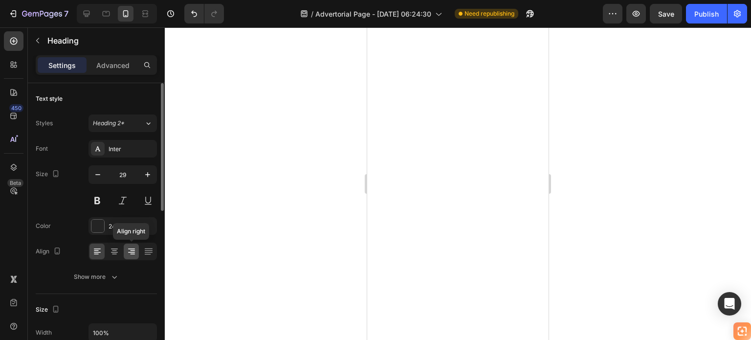
click at [132, 254] on icon at bounding box center [132, 254] width 5 height 1
click at [114, 250] on icon at bounding box center [114, 250] width 5 height 1
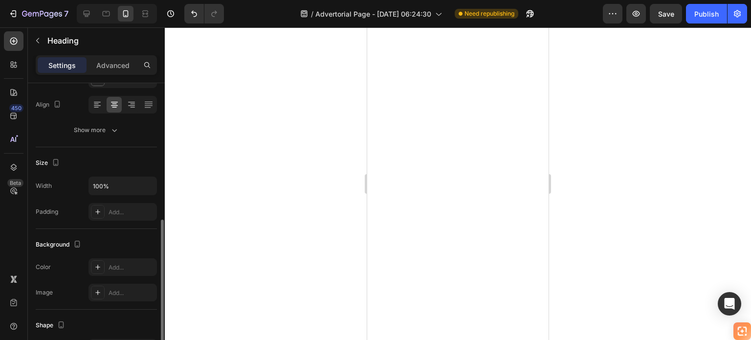
scroll to position [196, 0]
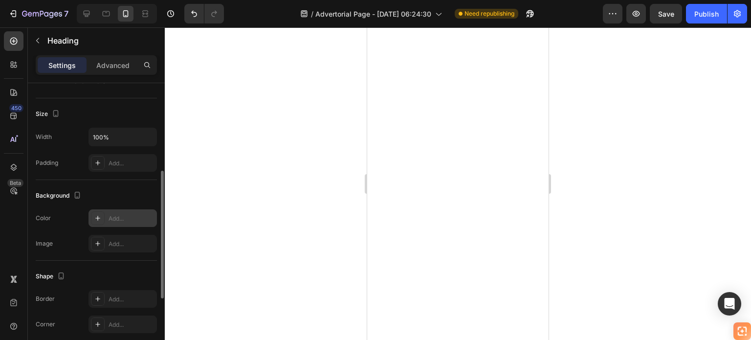
click at [95, 219] on icon at bounding box center [98, 218] width 8 height 8
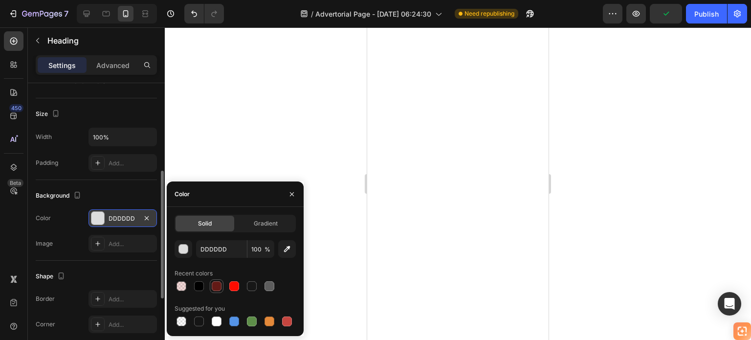
click at [217, 287] on div at bounding box center [217, 286] width 10 height 10
click at [235, 287] on div at bounding box center [234, 286] width 10 height 10
click at [218, 284] on div at bounding box center [217, 286] width 10 height 10
click at [230, 282] on div at bounding box center [234, 286] width 10 height 10
click at [182, 246] on div "button" at bounding box center [184, 249] width 10 height 10
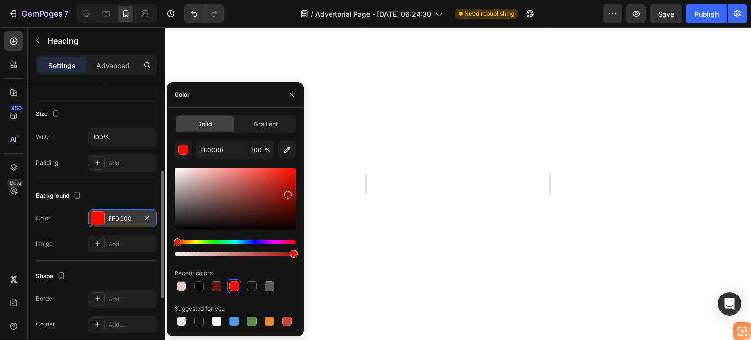
type input "99130C"
drag, startPoint x: 291, startPoint y: 171, endPoint x: 287, endPoint y: 193, distance: 22.4
click at [287, 193] on div at bounding box center [288, 195] width 8 height 8
click at [331, 191] on div at bounding box center [458, 183] width 586 height 312
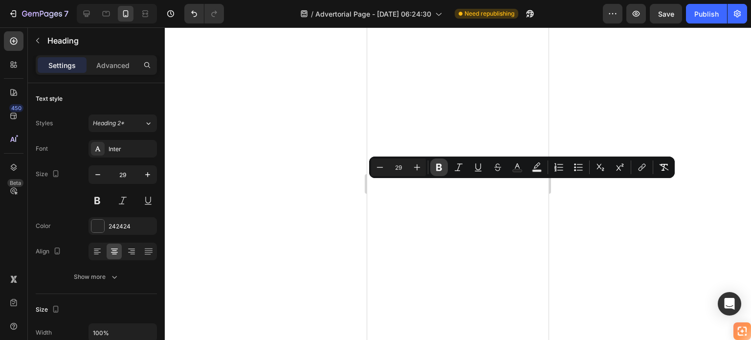
click at [441, 169] on icon "Editor contextual toolbar" at bounding box center [439, 167] width 6 height 7
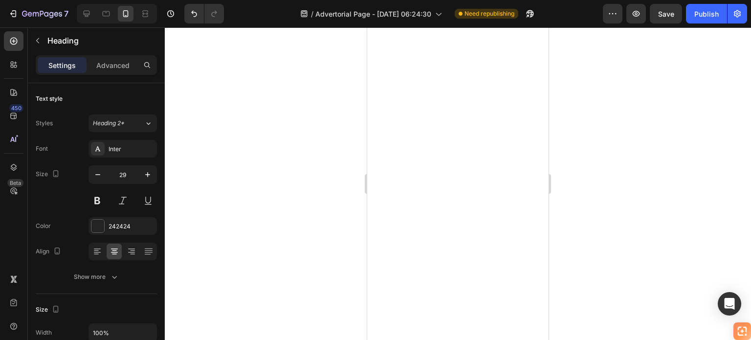
click at [582, 191] on div at bounding box center [458, 183] width 586 height 312
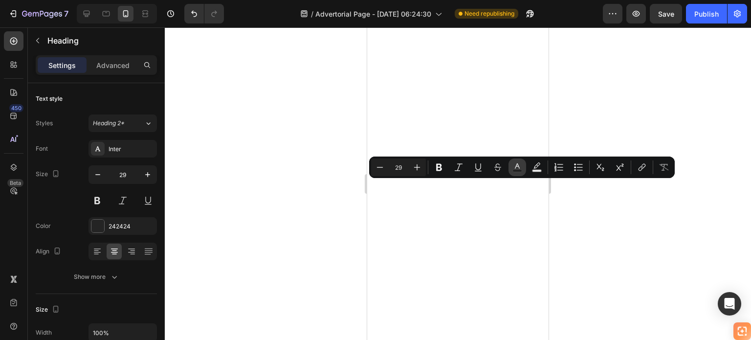
click at [515, 165] on icon "Editor contextual toolbar" at bounding box center [517, 167] width 10 height 10
type input "242424"
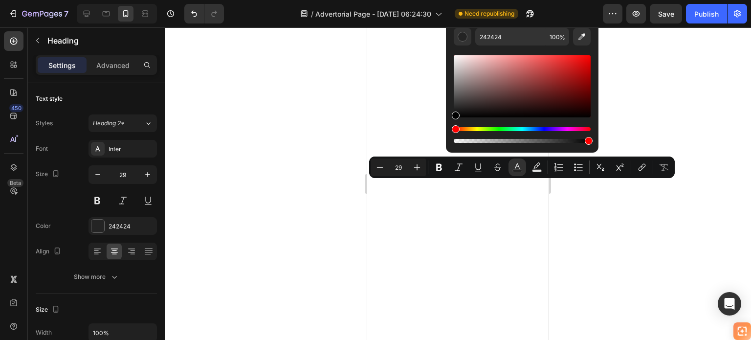
type input "000000"
drag, startPoint x: 456, startPoint y: 114, endPoint x: 454, endPoint y: 123, distance: 9.5
click at [454, 123] on div "Editor contextual toolbar" at bounding box center [522, 98] width 137 height 91
click at [573, 224] on div at bounding box center [458, 183] width 586 height 312
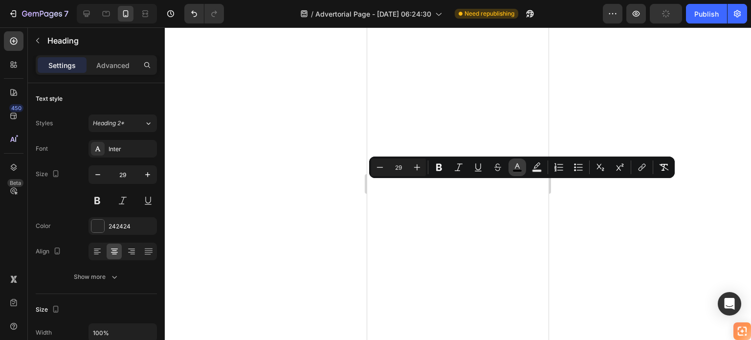
click at [517, 170] on rect "Editor contextual toolbar" at bounding box center [517, 171] width 9 height 2
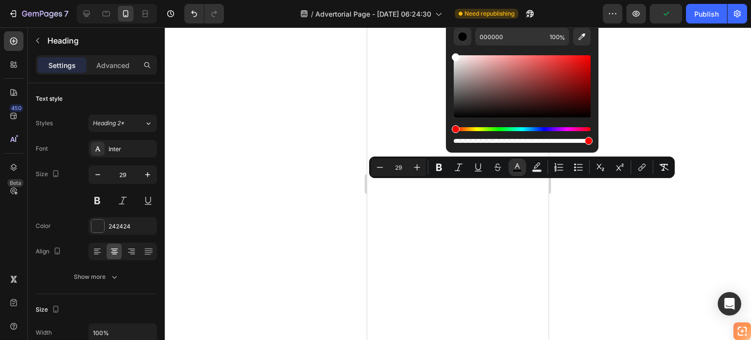
type input "FFFFFF"
drag, startPoint x: 456, startPoint y: 113, endPoint x: 454, endPoint y: 54, distance: 58.7
click at [454, 54] on div "Editor contextual toolbar" at bounding box center [456, 57] width 8 height 8
click at [631, 53] on div at bounding box center [458, 183] width 586 height 312
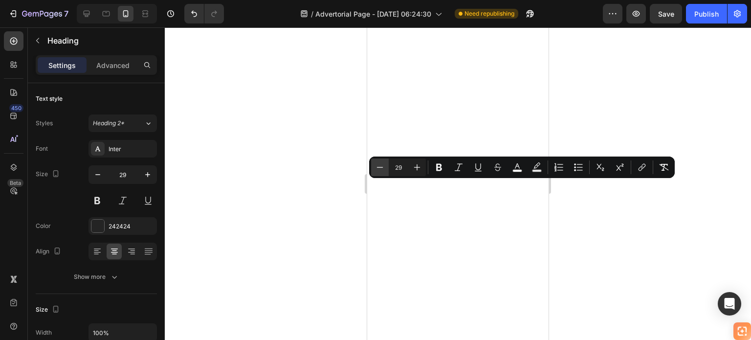
click at [385, 168] on button "Minus" at bounding box center [380, 167] width 18 height 18
click at [384, 168] on icon "Editor contextual toolbar" at bounding box center [380, 167] width 10 height 10
click at [383, 168] on icon "Editor contextual toolbar" at bounding box center [380, 167] width 10 height 10
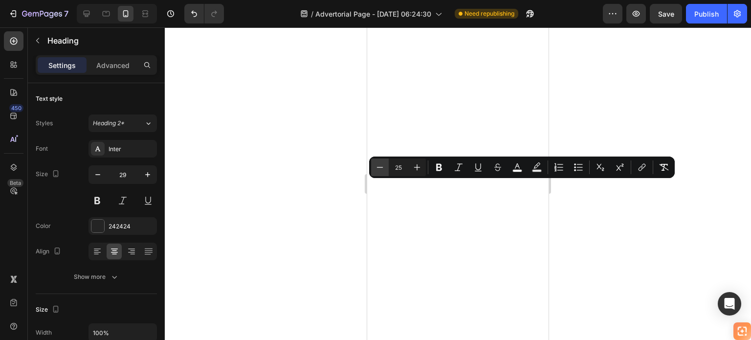
type input "24"
click at [614, 121] on div at bounding box center [458, 183] width 586 height 312
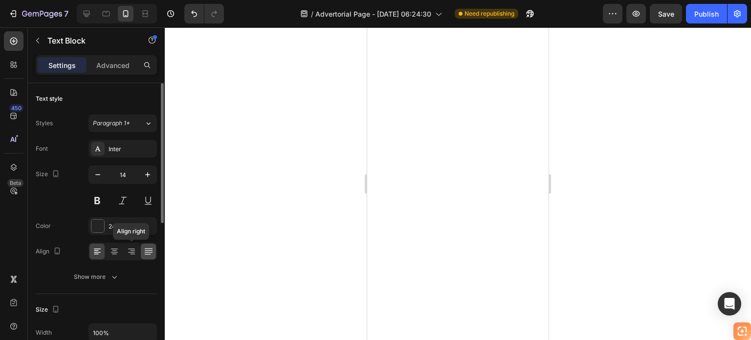
click at [133, 251] on icon at bounding box center [132, 251] width 10 height 10
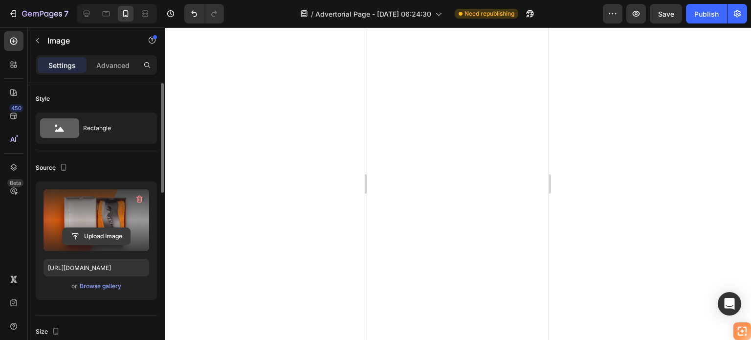
click at [97, 232] on input "file" at bounding box center [96, 236] width 67 height 17
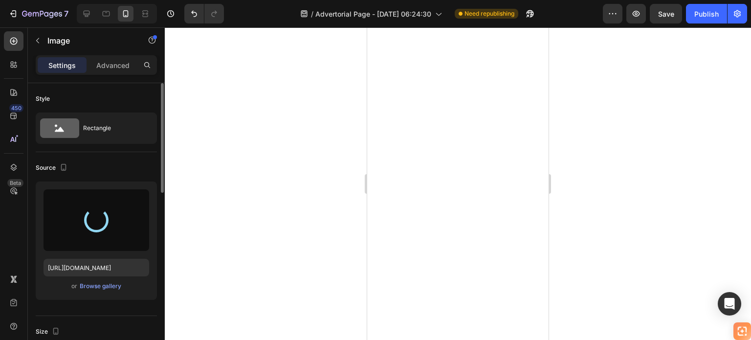
type input "[URL][DOMAIN_NAME]"
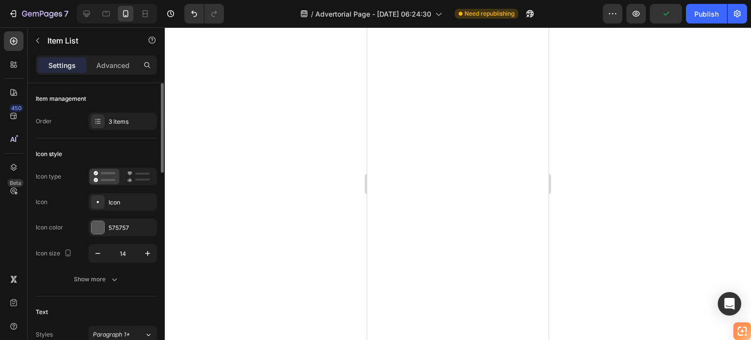
click at [575, 166] on div at bounding box center [458, 183] width 586 height 312
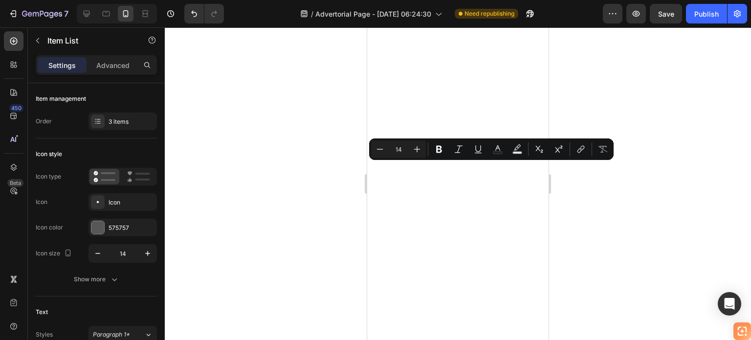
click at [563, 162] on div at bounding box center [458, 183] width 586 height 312
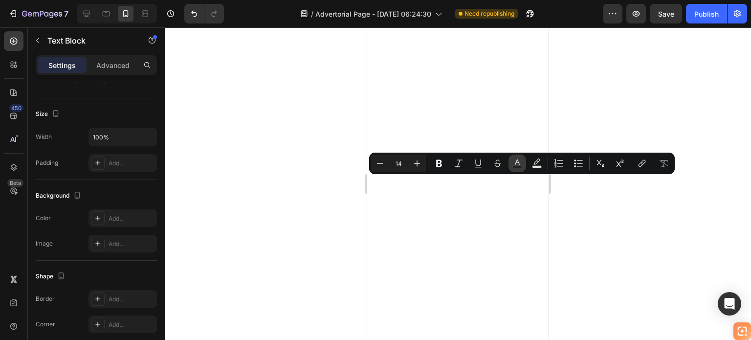
click at [516, 163] on icon "Editor contextual toolbar" at bounding box center [517, 163] width 10 height 10
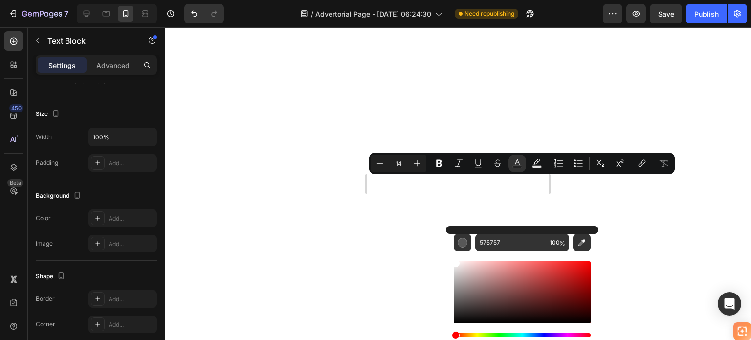
drag, startPoint x: 456, startPoint y: 305, endPoint x: 454, endPoint y: 251, distance: 53.3
click at [454, 251] on div "Editor contextual toolbar" at bounding box center [522, 300] width 137 height 99
drag, startPoint x: 455, startPoint y: 282, endPoint x: 454, endPoint y: 330, distance: 48.4
click at [454, 330] on div "Editor contextual toolbar" at bounding box center [522, 304] width 137 height 91
type input "000000"
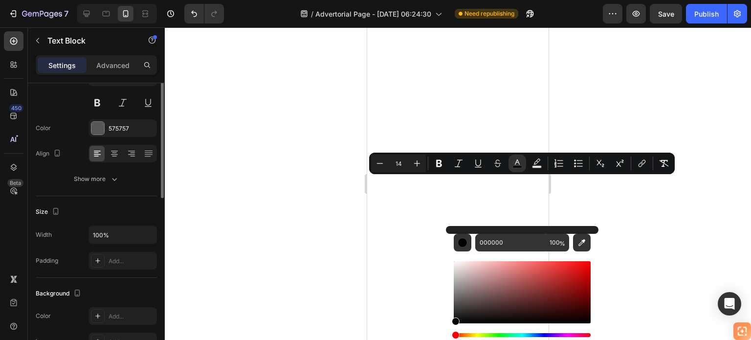
scroll to position [49, 0]
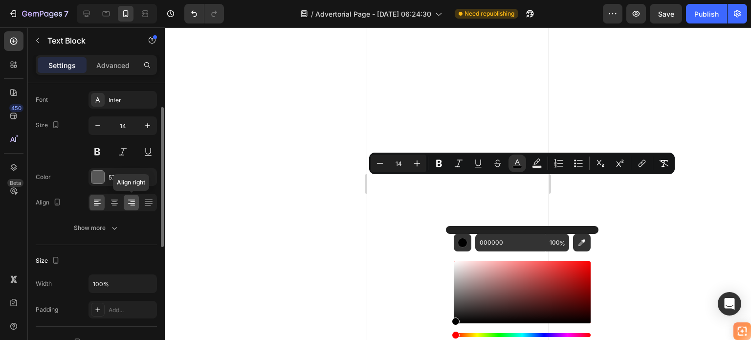
click at [131, 201] on icon at bounding box center [132, 203] width 10 height 10
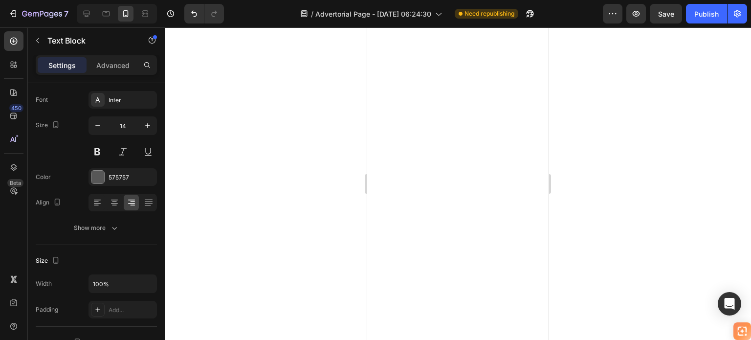
click at [611, 176] on div at bounding box center [458, 183] width 586 height 312
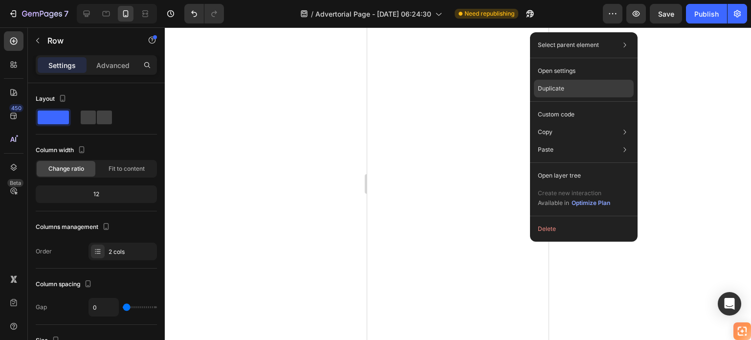
click at [553, 89] on p "Duplicate" at bounding box center [551, 88] width 26 height 9
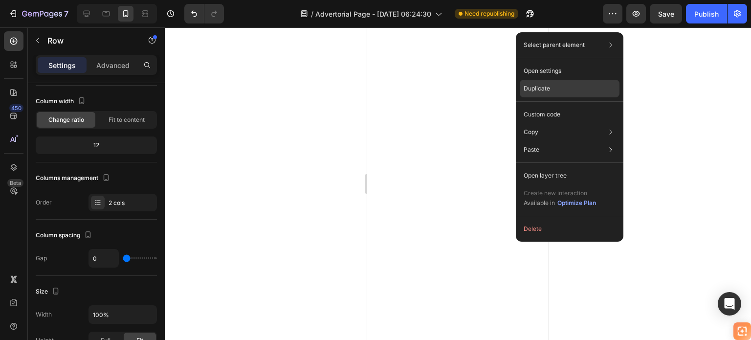
click at [554, 106] on div "Duplicate" at bounding box center [570, 115] width 100 height 18
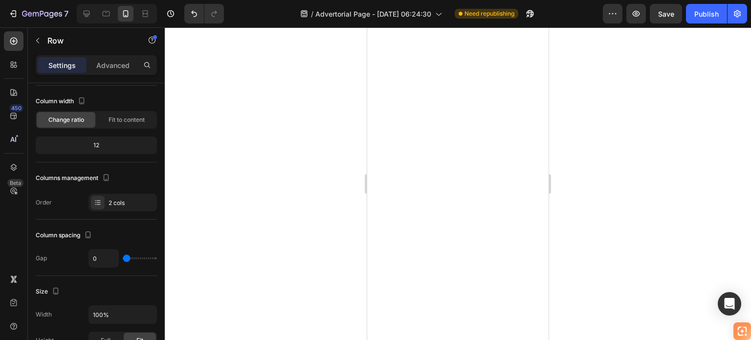
click at [615, 121] on div at bounding box center [458, 183] width 586 height 312
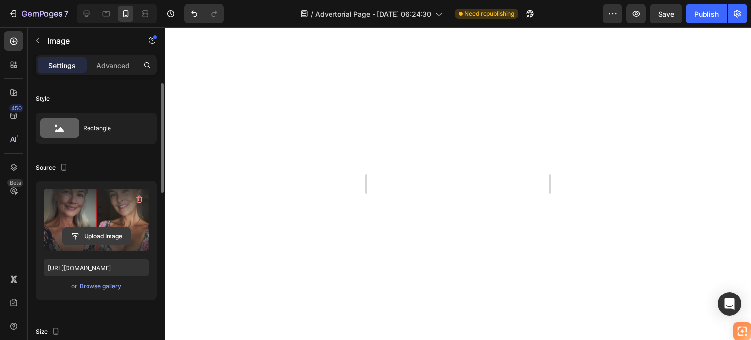
click at [88, 229] on input "file" at bounding box center [96, 236] width 67 height 17
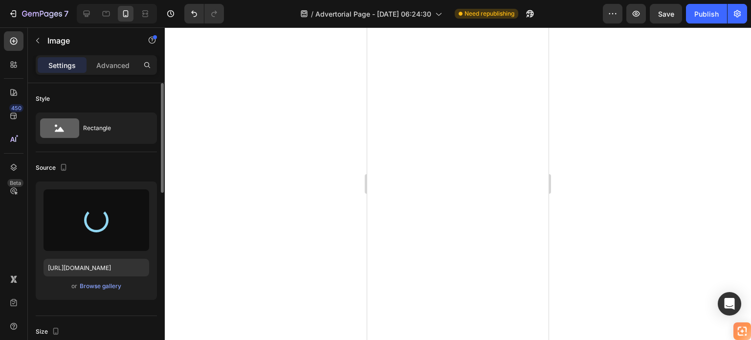
type input "[URL][DOMAIN_NAME]"
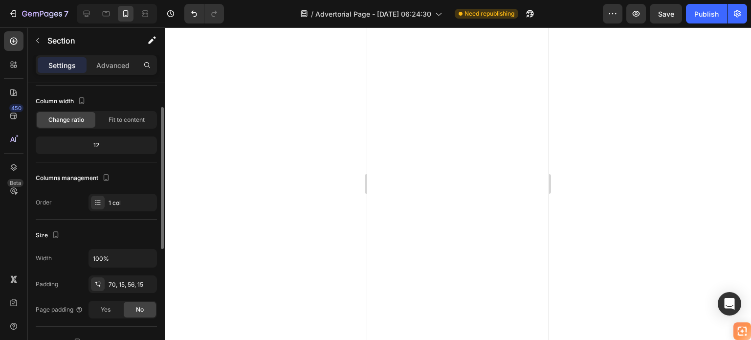
scroll to position [0, 0]
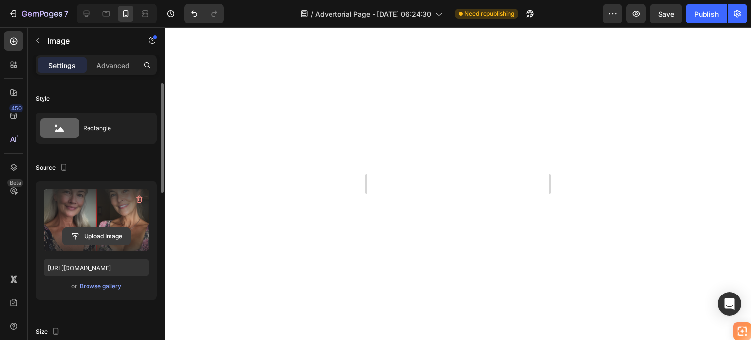
click at [105, 230] on input "file" at bounding box center [96, 236] width 67 height 17
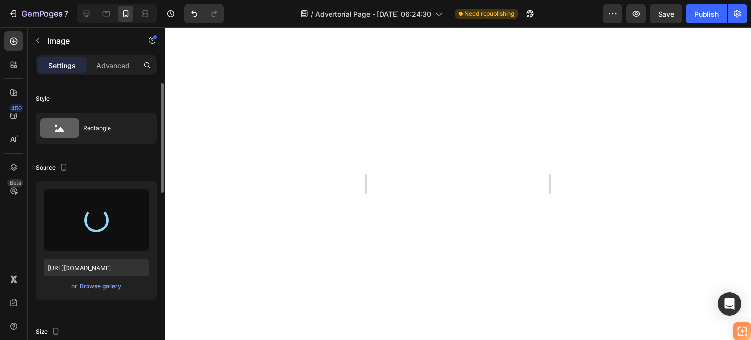
type input "[URL][DOMAIN_NAME]"
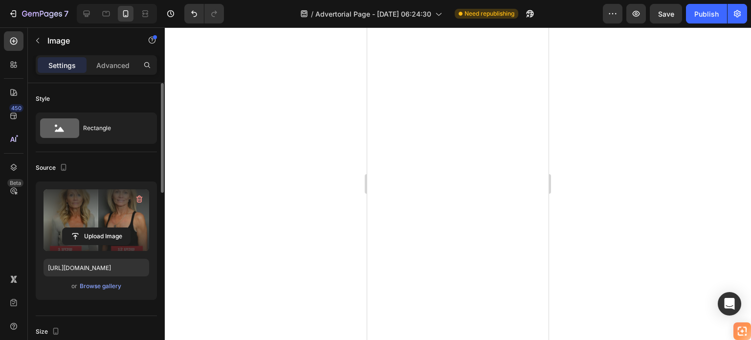
click at [589, 170] on div at bounding box center [458, 183] width 586 height 312
click at [114, 221] on label at bounding box center [97, 220] width 106 height 62
click at [114, 228] on input "file" at bounding box center [96, 236] width 67 height 17
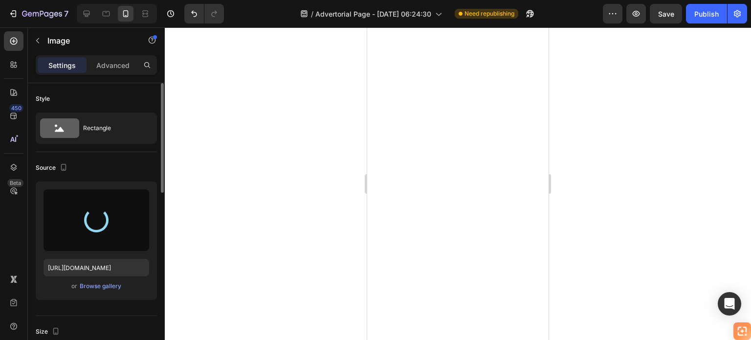
type input "[URL][DOMAIN_NAME]"
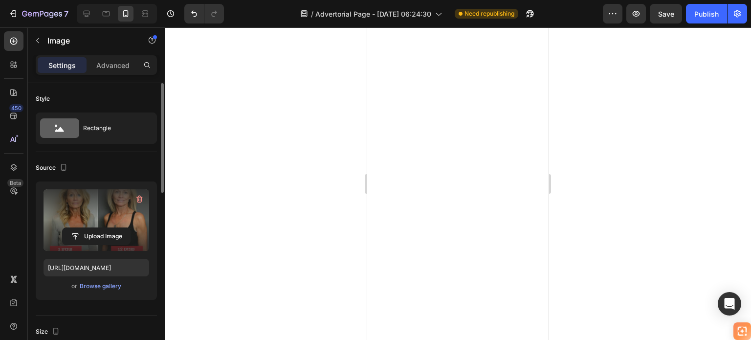
click at [120, 217] on label at bounding box center [97, 220] width 106 height 62
click at [120, 228] on input "file" at bounding box center [96, 236] width 67 height 17
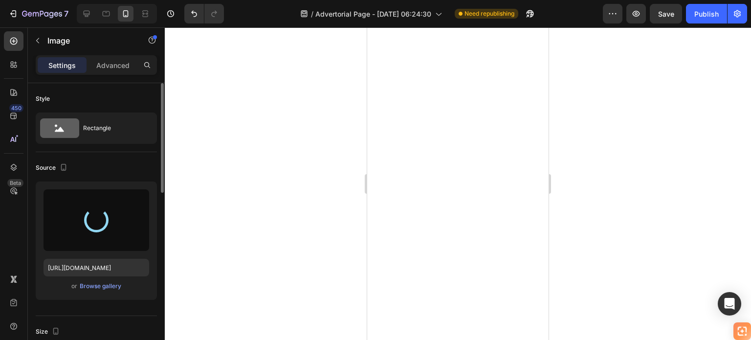
type input "[URL][DOMAIN_NAME]"
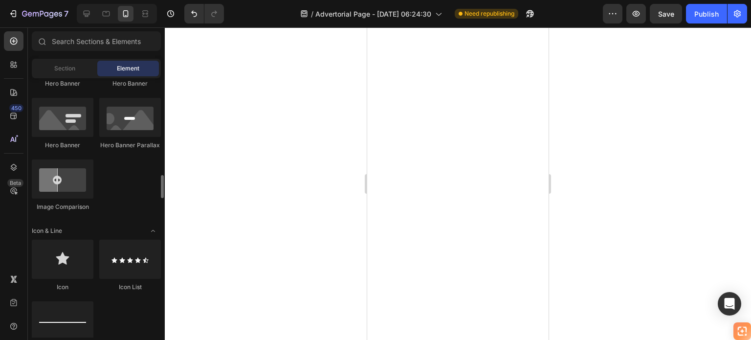
scroll to position [538, 0]
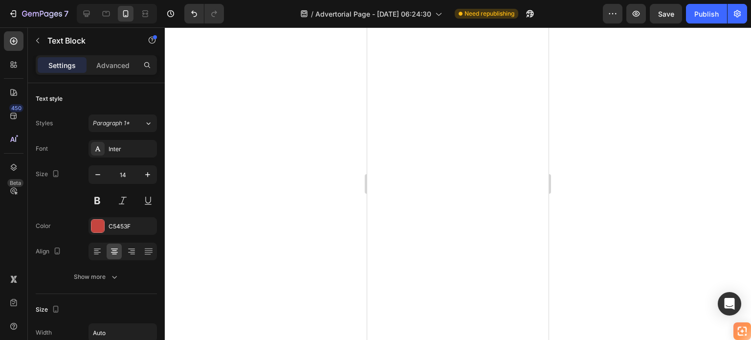
click at [579, 172] on div at bounding box center [458, 183] width 586 height 312
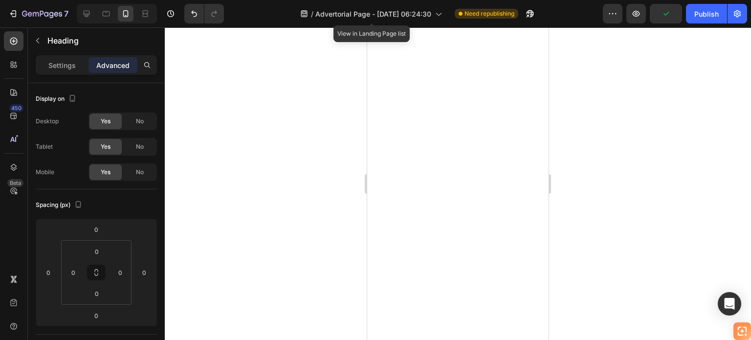
click at [575, 134] on div at bounding box center [458, 183] width 586 height 312
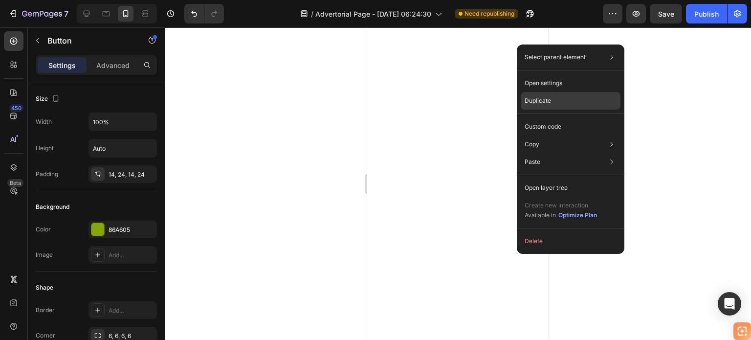
click at [547, 118] on div "Duplicate" at bounding box center [571, 127] width 100 height 18
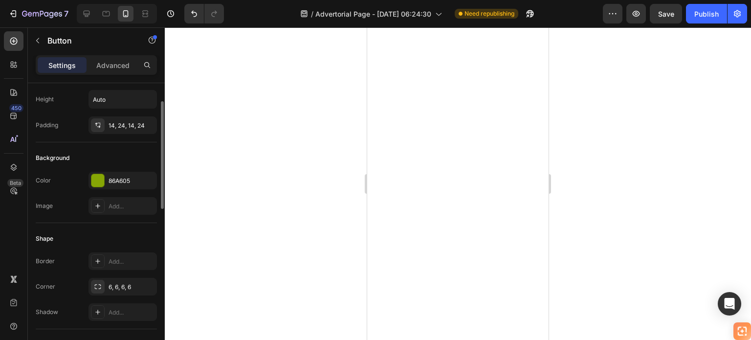
scroll to position [98, 0]
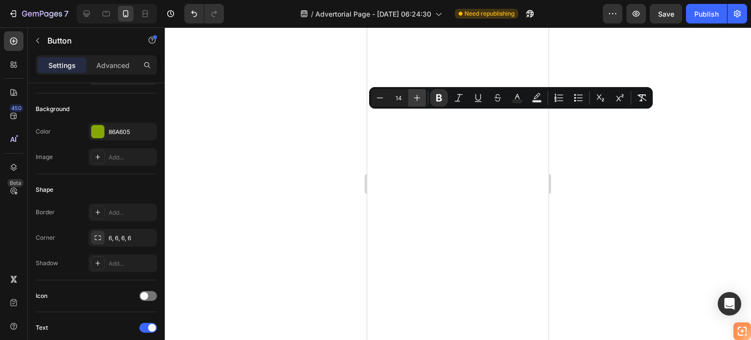
click at [415, 100] on icon "Editor contextual toolbar" at bounding box center [417, 98] width 10 height 10
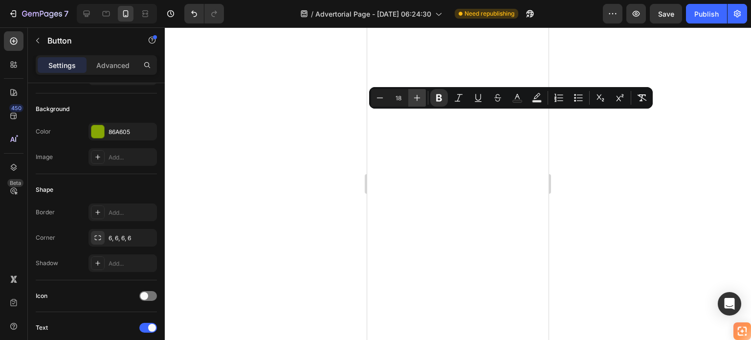
type input "19"
click at [593, 140] on div at bounding box center [458, 183] width 586 height 312
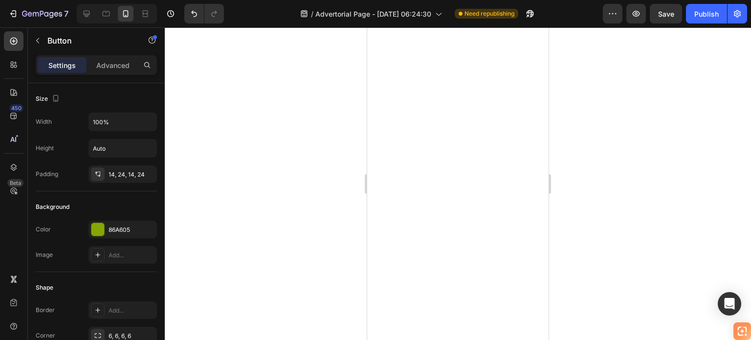
click at [597, 121] on div at bounding box center [458, 183] width 586 height 312
click at [119, 147] on input "Auto" at bounding box center [122, 148] width 67 height 18
click at [149, 145] on icon "button" at bounding box center [148, 148] width 10 height 10
click at [110, 172] on span "Fit content" at bounding box center [106, 172] width 29 height 9
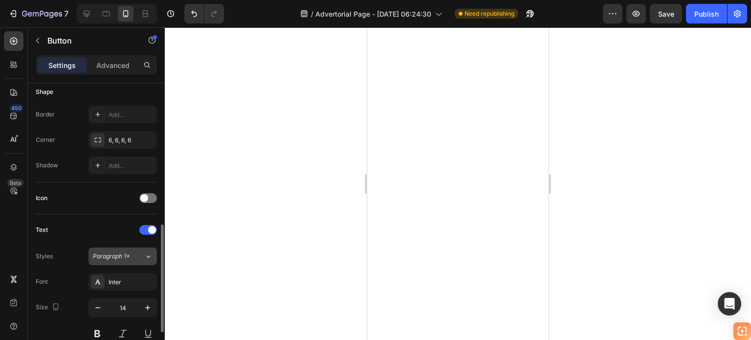
scroll to position [293, 0]
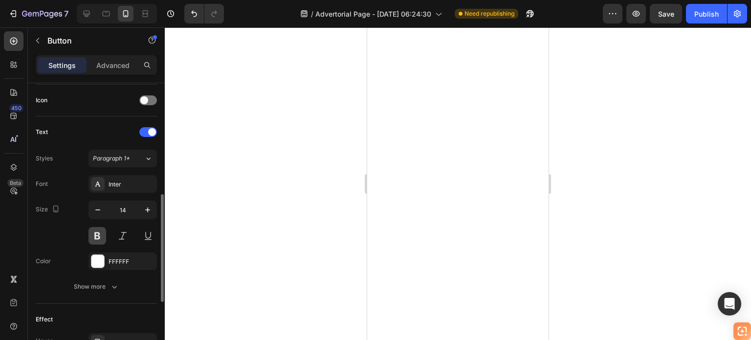
click at [100, 234] on button at bounding box center [97, 236] width 18 height 18
click at [102, 234] on button at bounding box center [97, 236] width 18 height 18
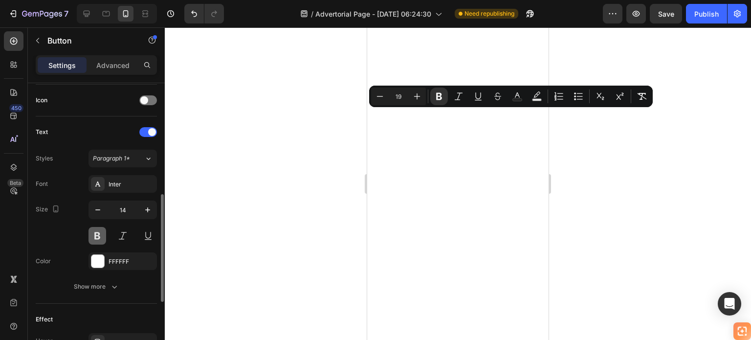
click at [98, 233] on button at bounding box center [97, 236] width 18 height 18
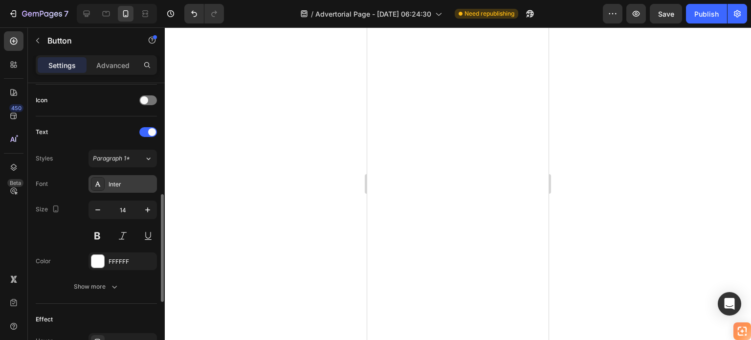
click at [120, 185] on div "Inter" at bounding box center [132, 184] width 46 height 9
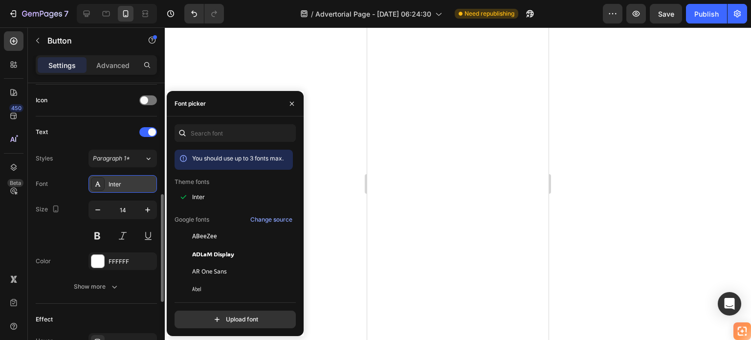
click at [119, 186] on div "Inter" at bounding box center [132, 184] width 46 height 9
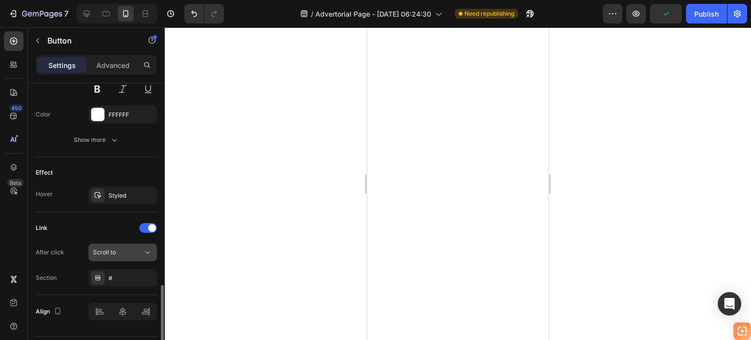
scroll to position [465, 0]
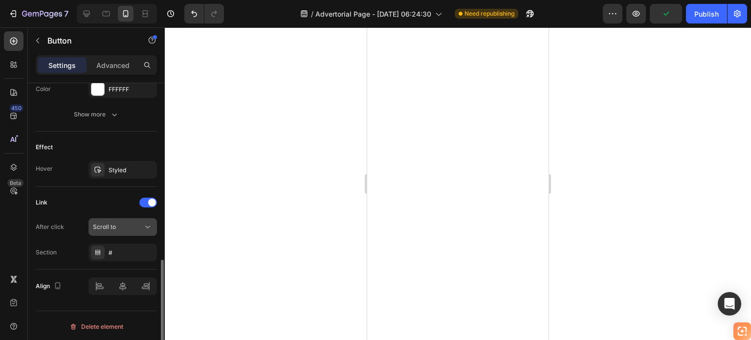
click at [115, 223] on span "Scroll to" at bounding box center [104, 226] width 23 height 7
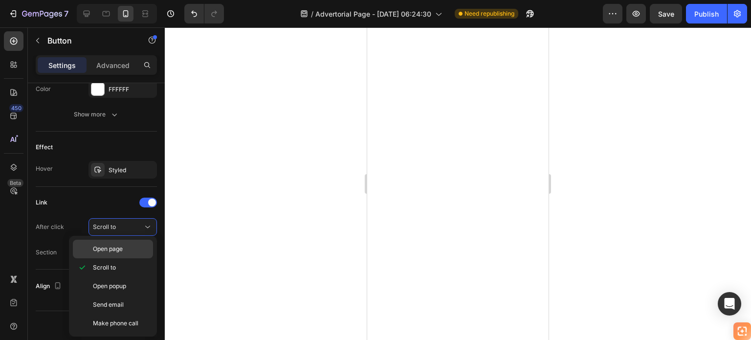
click at [118, 248] on span "Open page" at bounding box center [108, 248] width 30 height 9
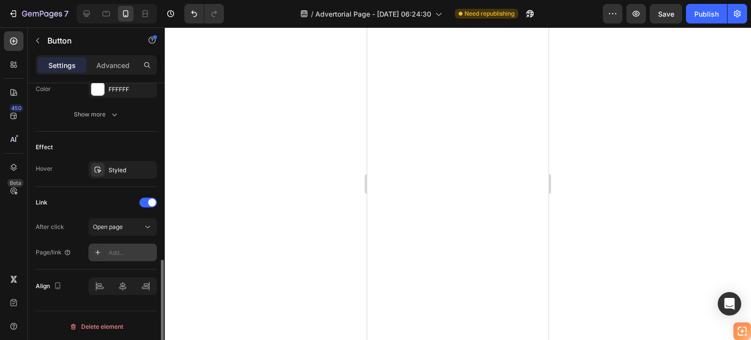
click at [102, 250] on div at bounding box center [98, 252] width 14 height 14
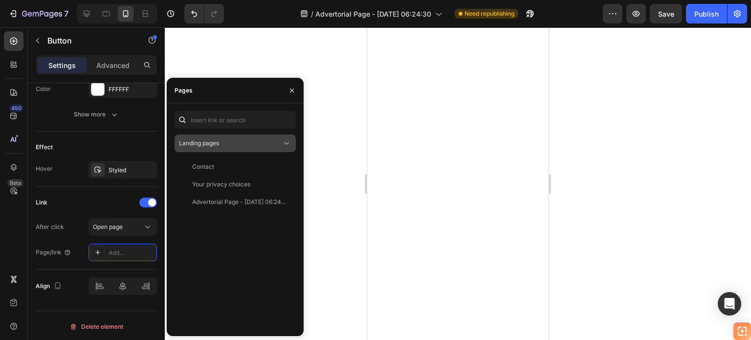
click at [244, 143] on div "Landing pages" at bounding box center [230, 143] width 103 height 9
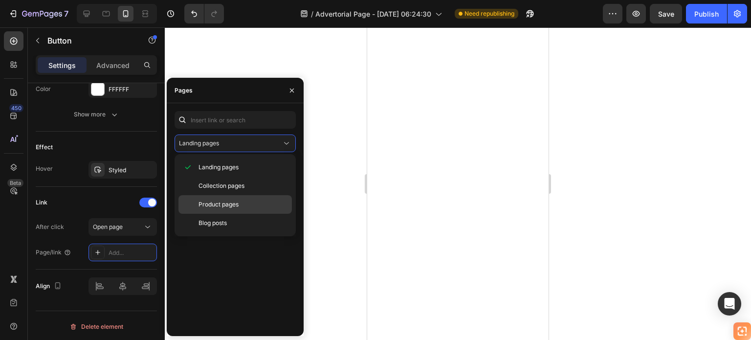
click at [242, 200] on p "Product pages" at bounding box center [243, 204] width 89 height 9
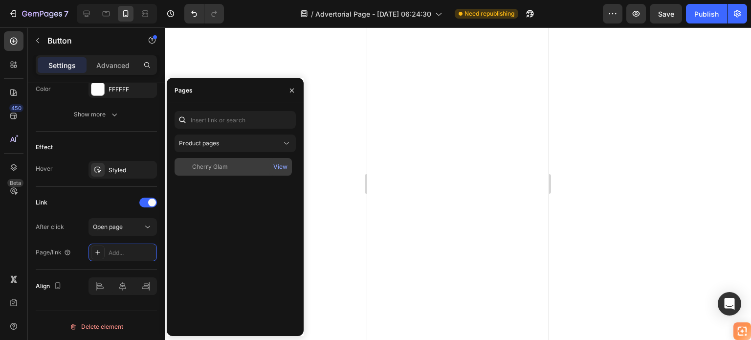
click at [229, 165] on div "Cherry Glam" at bounding box center [233, 166] width 110 height 9
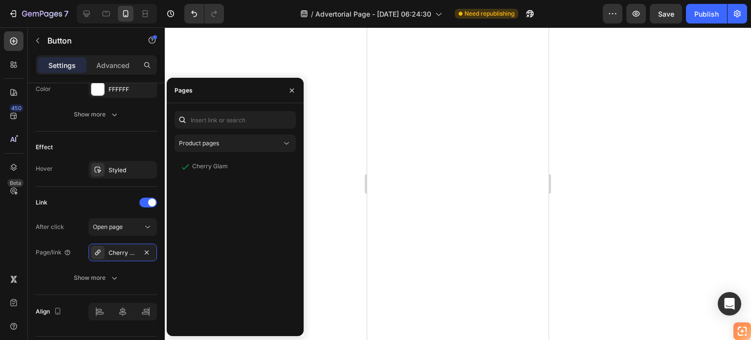
click at [331, 183] on div at bounding box center [458, 183] width 586 height 312
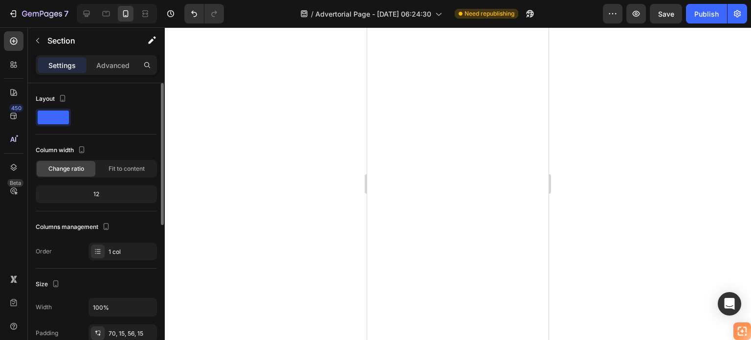
scroll to position [0, 0]
click at [592, 208] on div at bounding box center [458, 183] width 586 height 312
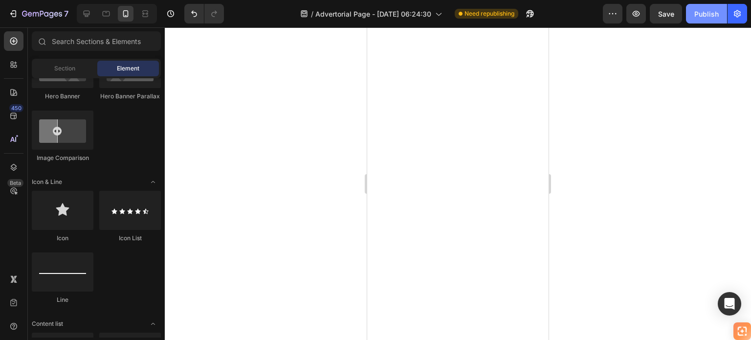
click at [706, 17] on div "Publish" at bounding box center [706, 14] width 24 height 10
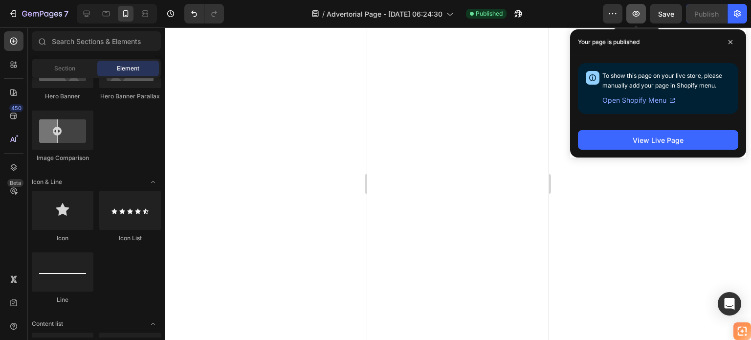
click at [636, 9] on icon "button" at bounding box center [636, 14] width 10 height 10
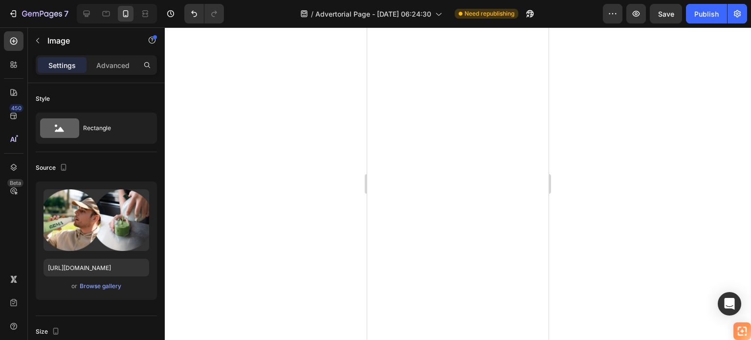
click at [564, 155] on div at bounding box center [458, 183] width 586 height 312
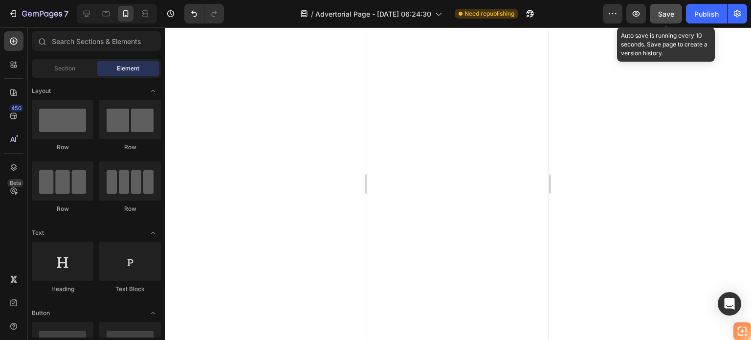
click at [659, 15] on span "Save" at bounding box center [666, 14] width 16 height 8
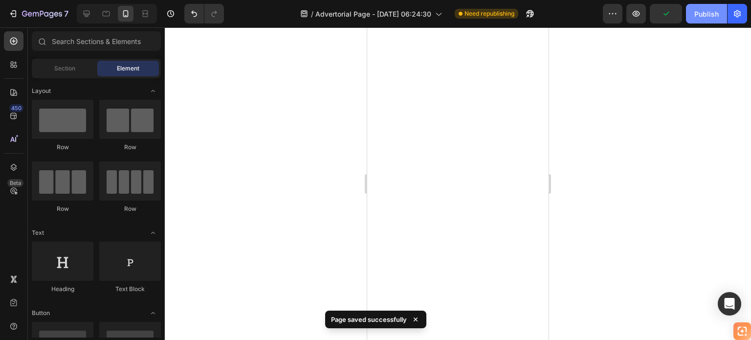
click at [701, 14] on div "Publish" at bounding box center [706, 14] width 24 height 10
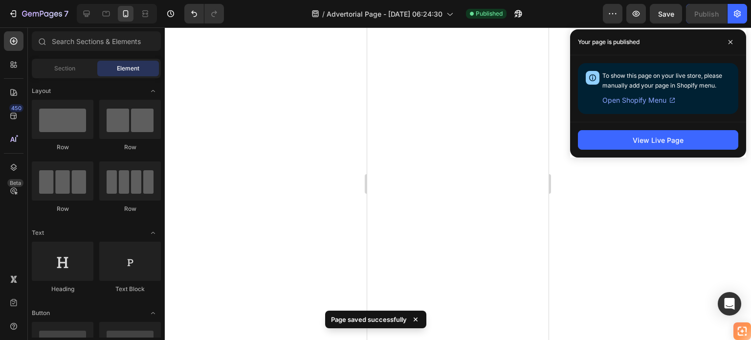
click at [249, 121] on div at bounding box center [458, 183] width 586 height 312
